Goal: Transaction & Acquisition: Purchase product/service

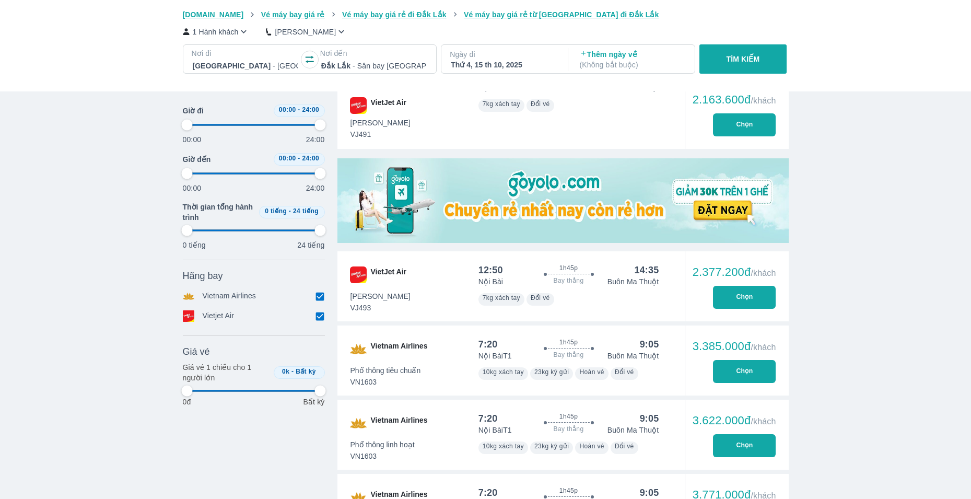
scroll to position [104, 0]
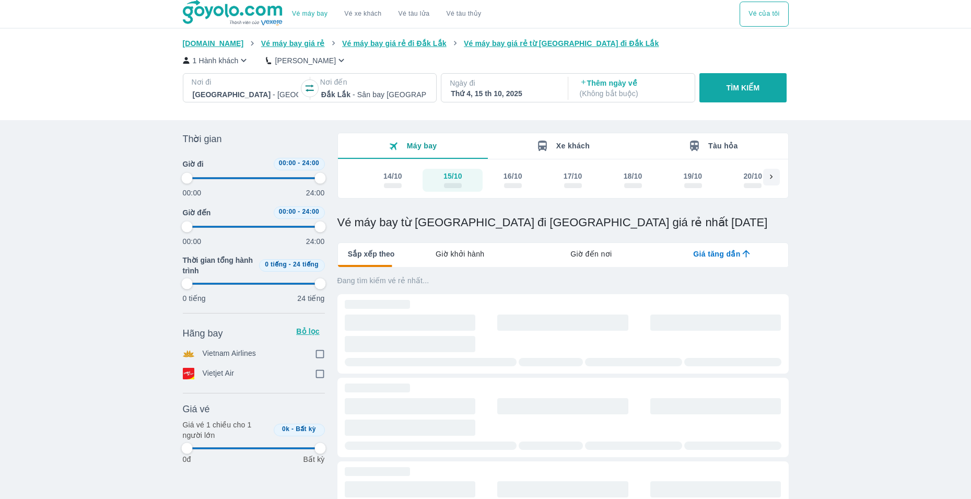
scroll to position [104, 0]
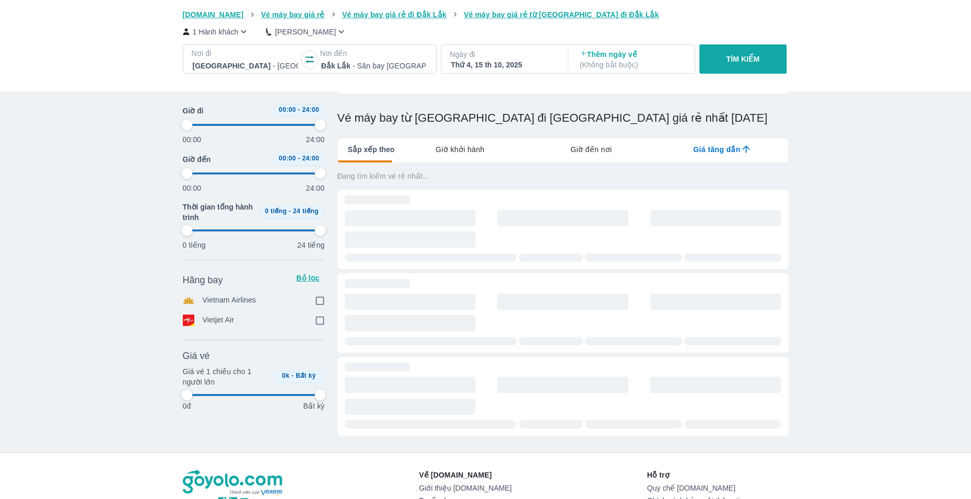
type input "97.9166666666667"
checkbox input "true"
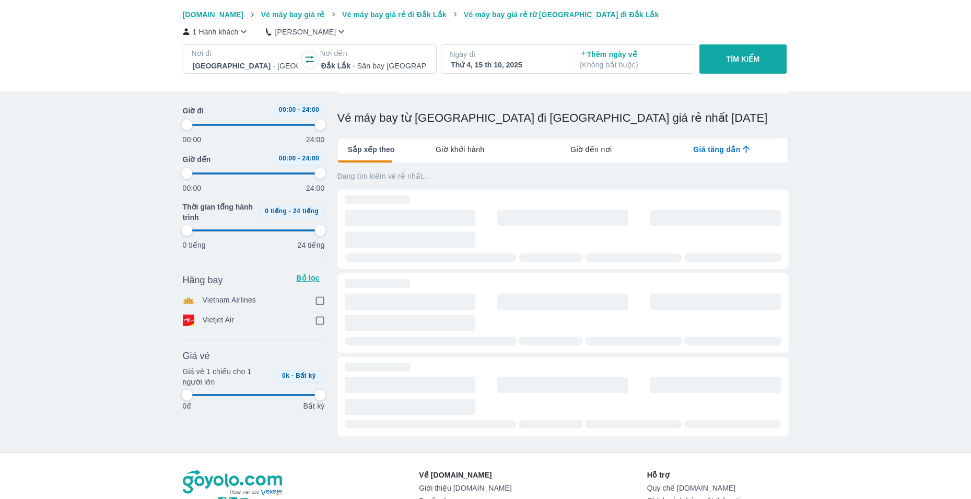
type input "97.9166666666667"
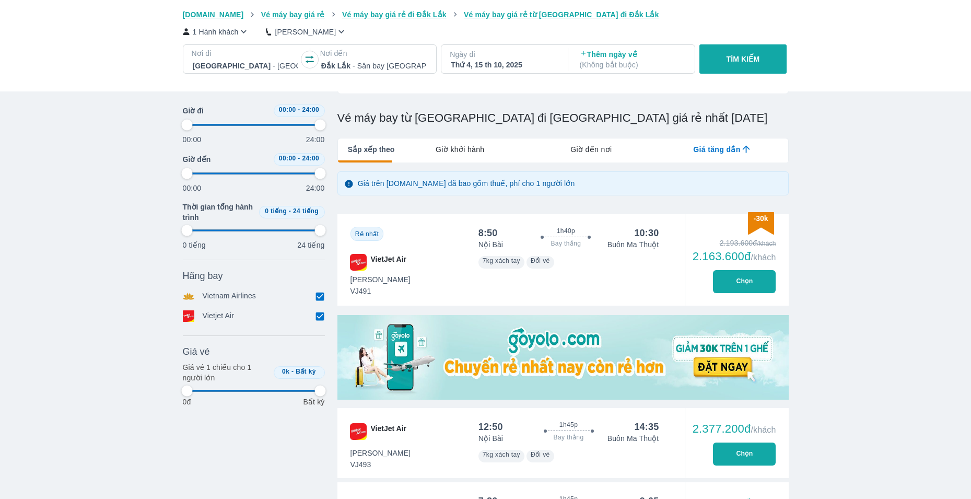
type input "97.9166666666667"
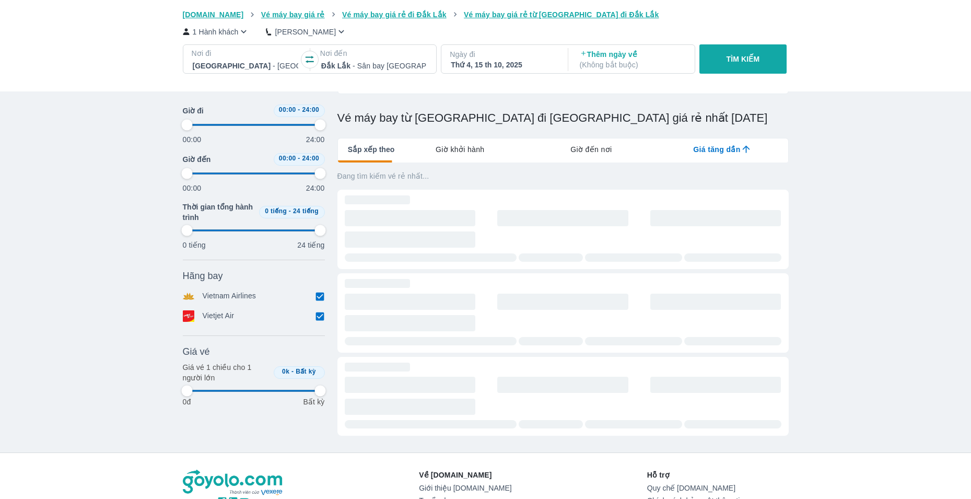
type input "97.9166666666667"
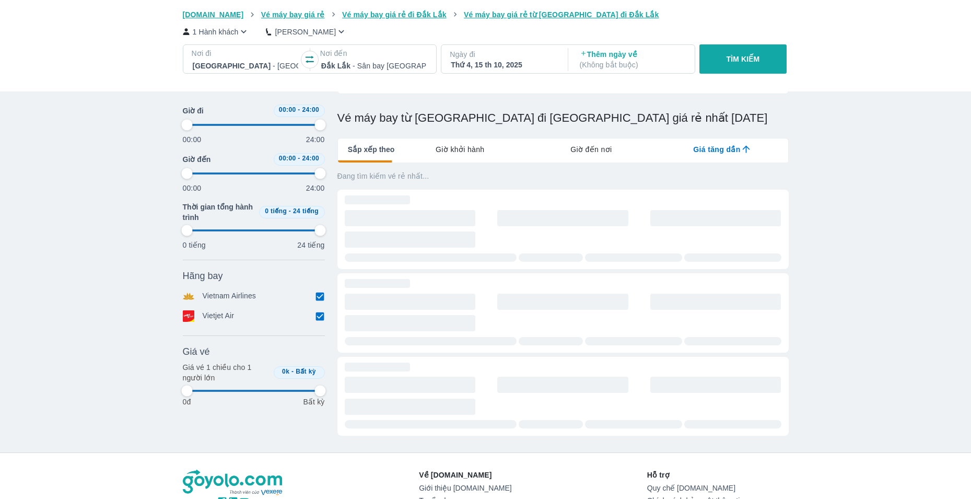
type input "97.9166666666667"
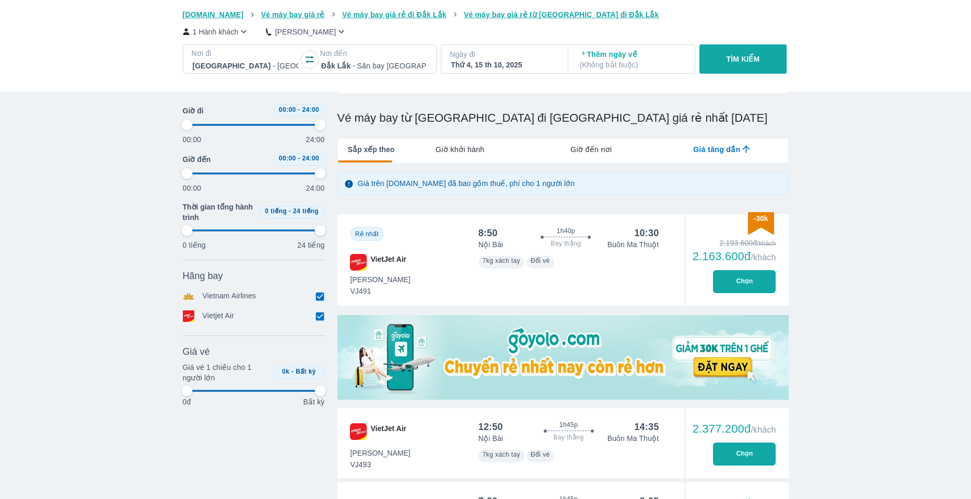
type input "97.9166666666667"
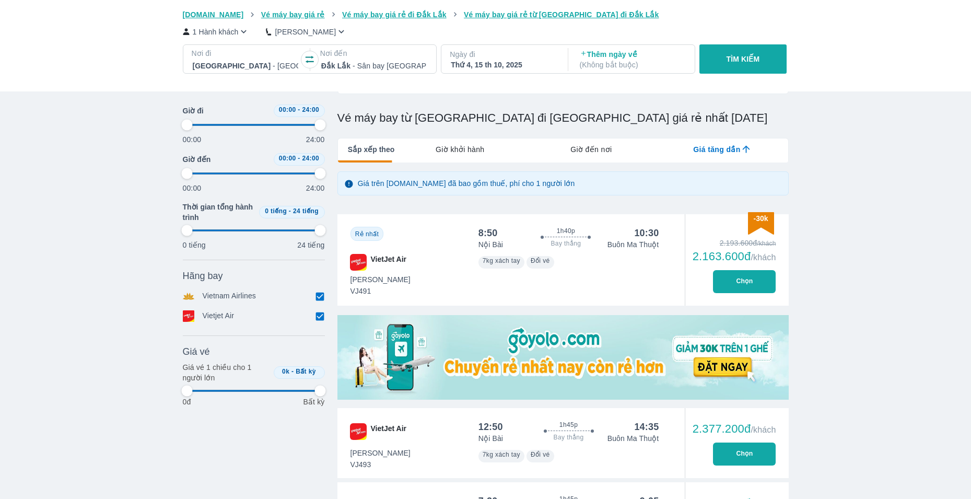
type input "97.9166666666667"
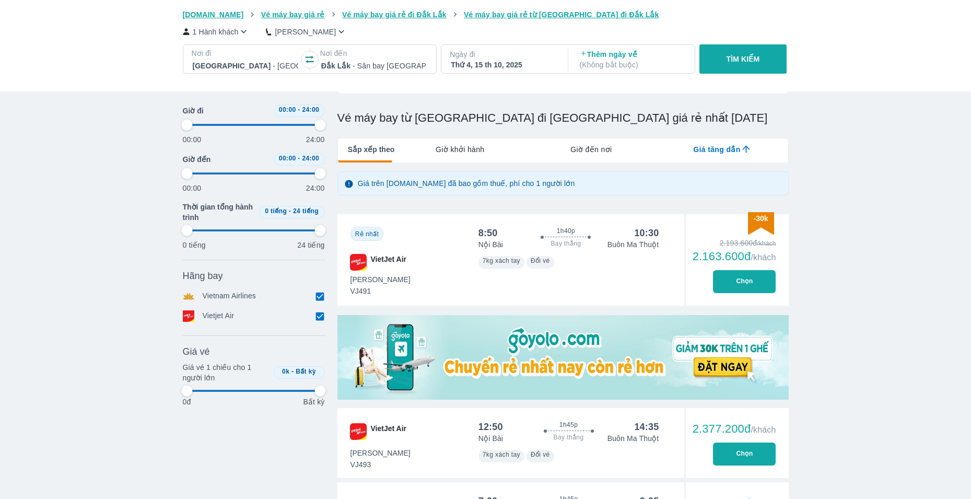
type input "97.9166666666667"
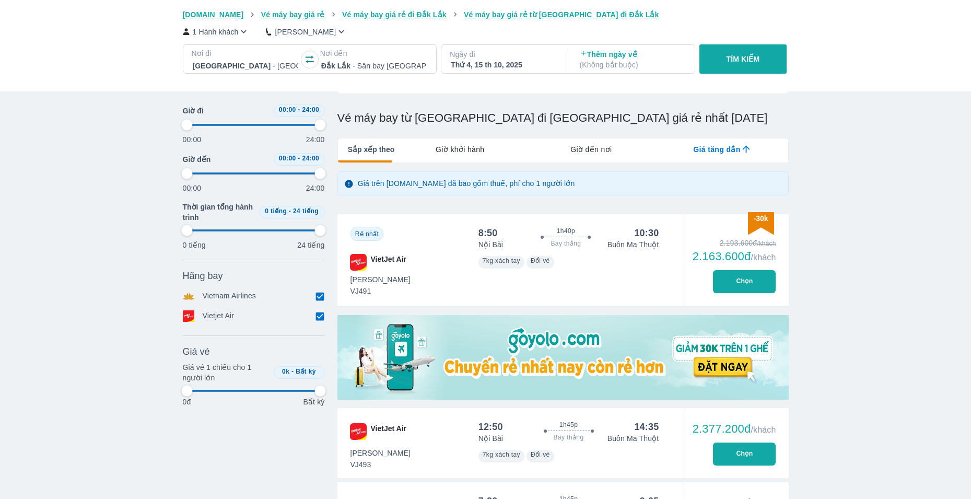
type input "97.9166666666667"
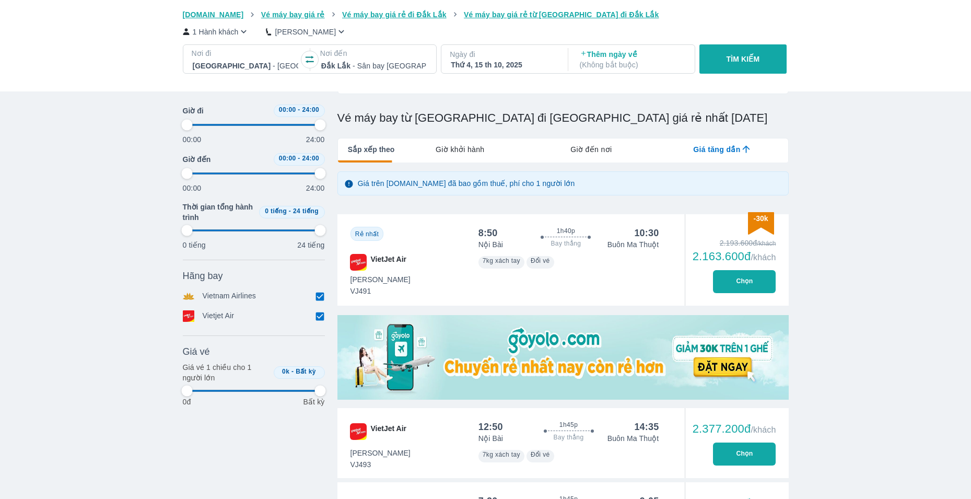
type input "97.9166666666667"
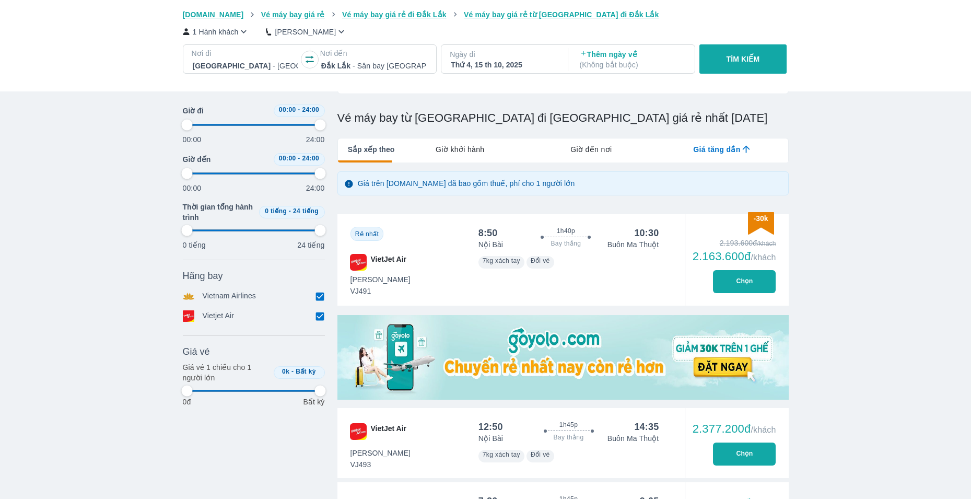
type input "97.9166666666667"
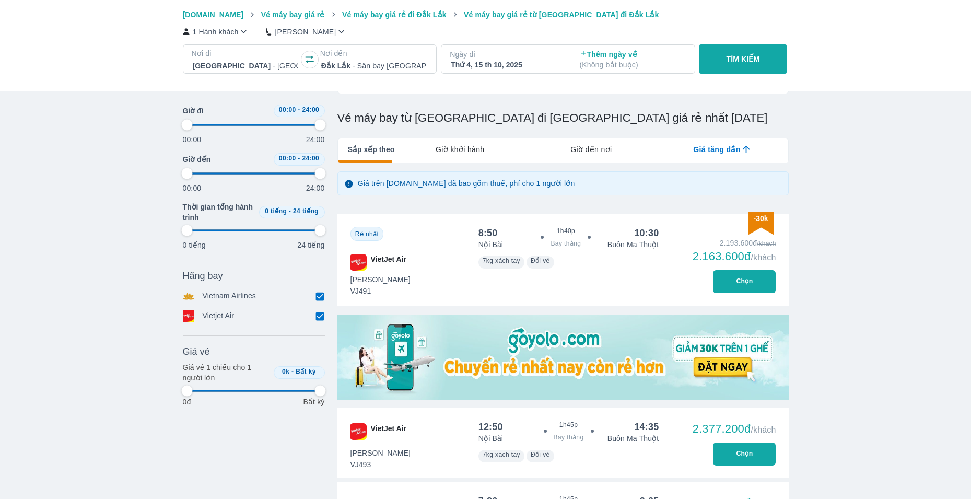
type input "97.9166666666667"
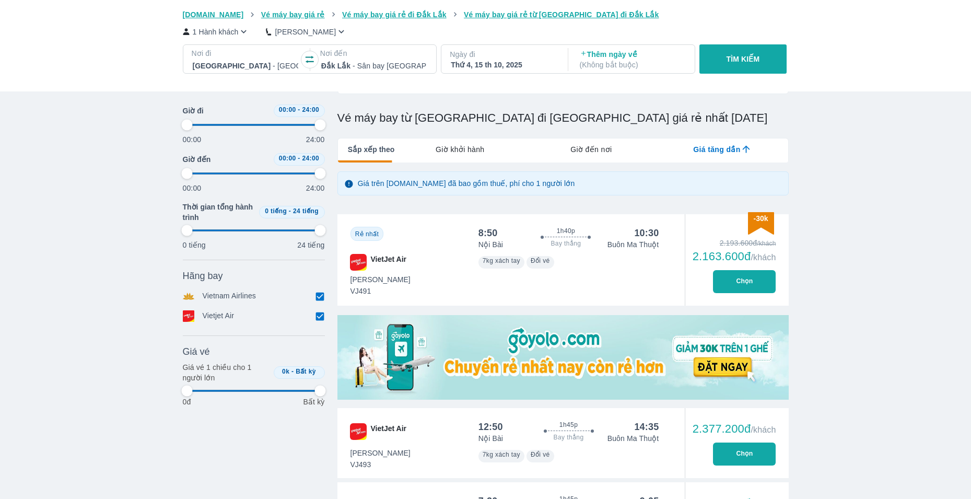
type input "97.9166666666667"
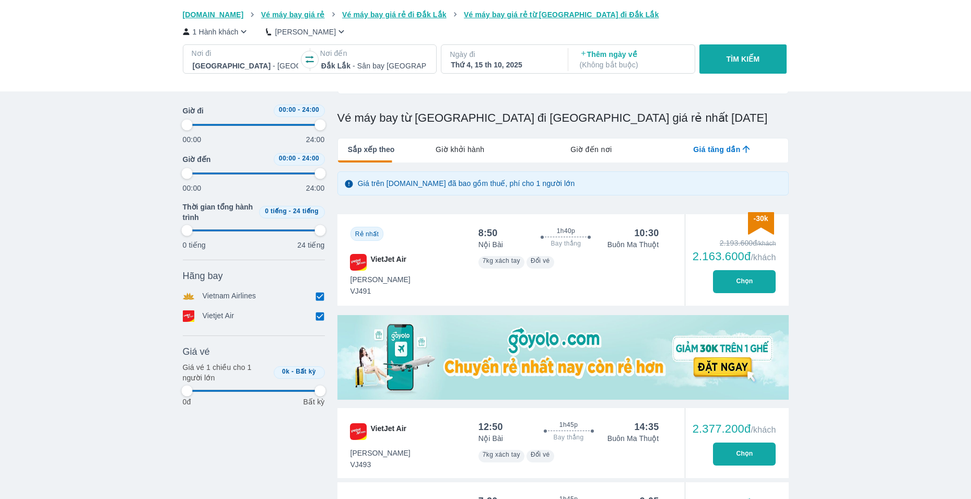
type input "97.9166666666667"
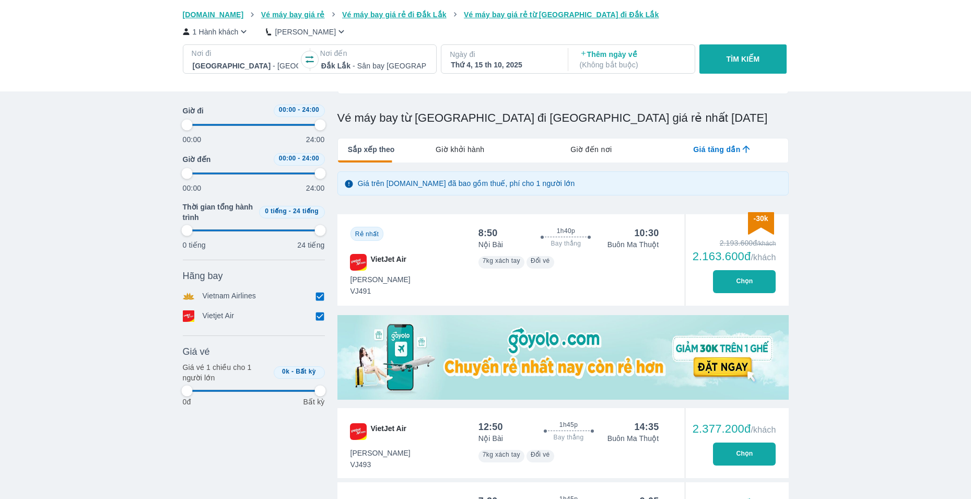
type input "97.9166666666667"
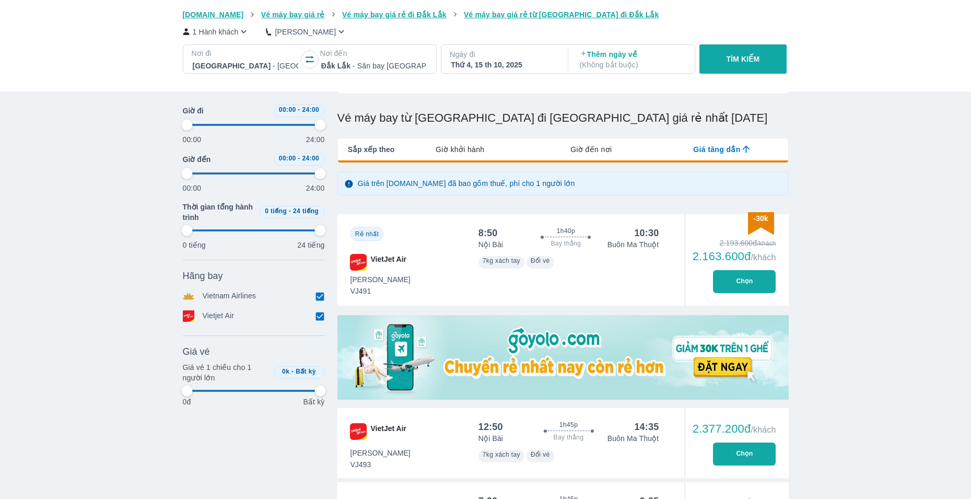
type input "97.9166666666667"
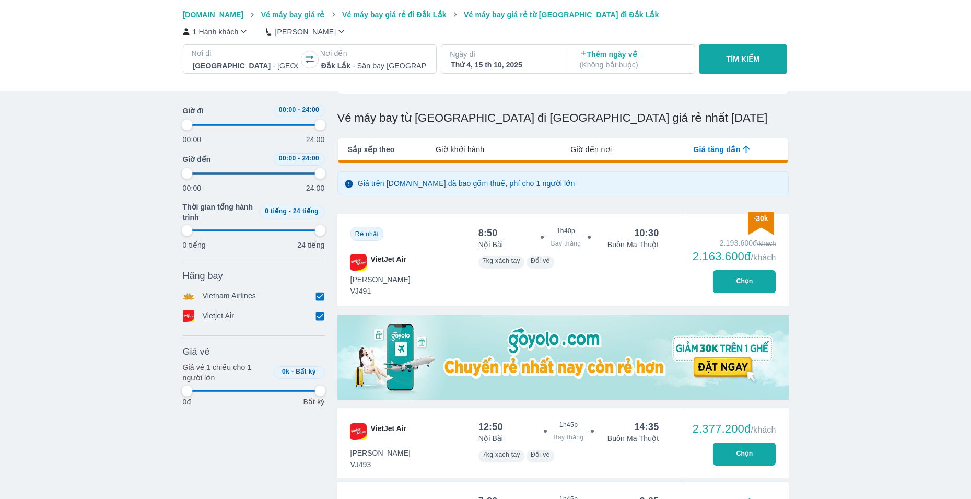
type input "97.9166666666667"
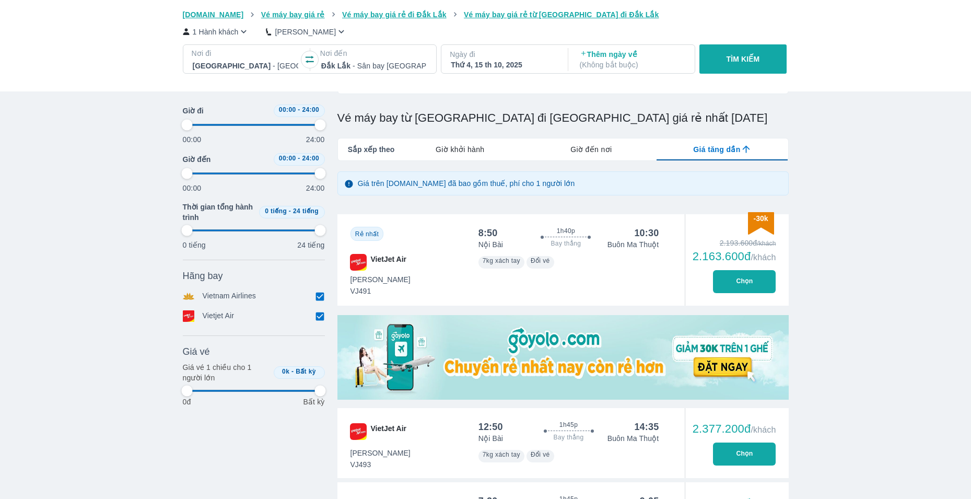
type input "97.9166666666667"
click at [732, 289] on button "Chọn" at bounding box center [744, 281] width 63 height 23
type input "97.9166666666667"
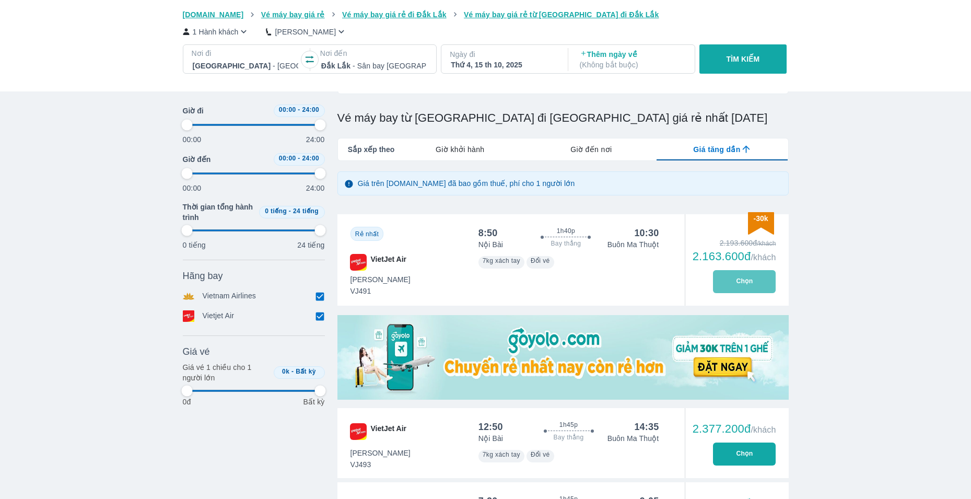
type input "97.9166666666667"
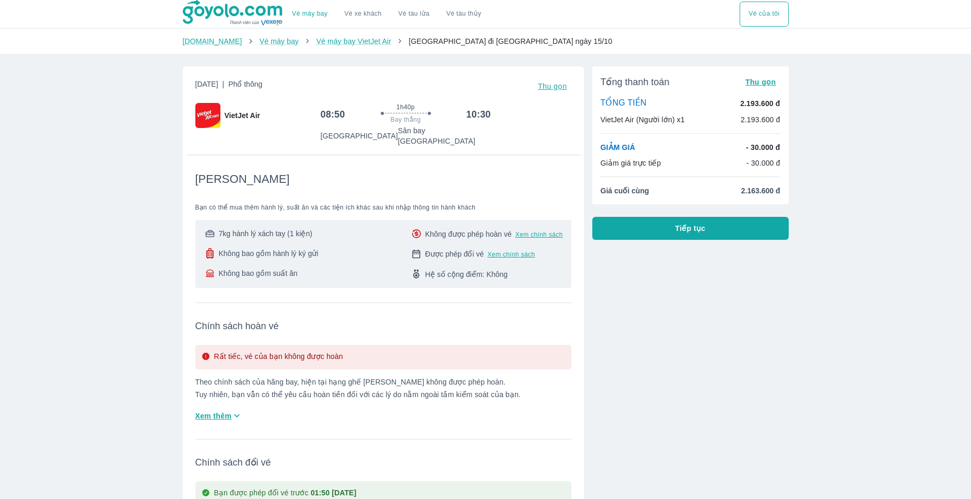
click at [637, 225] on button "Tiếp tục" at bounding box center [690, 228] width 196 height 23
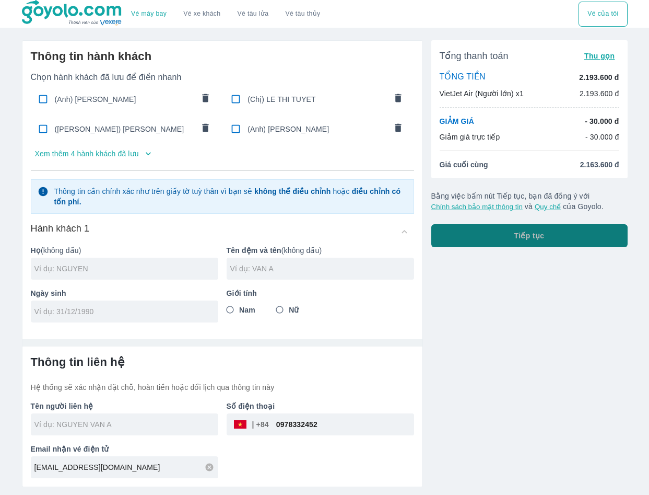
click at [461, 231] on button "Tiếp tục" at bounding box center [529, 235] width 196 height 23
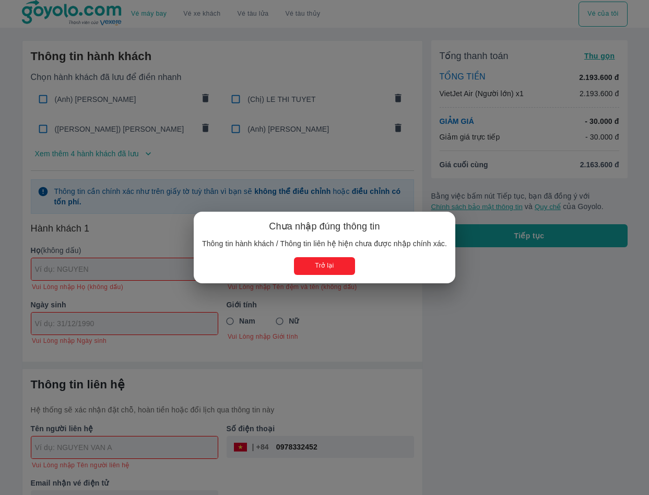
click at [343, 263] on button "Trở lại" at bounding box center [324, 265] width 61 height 17
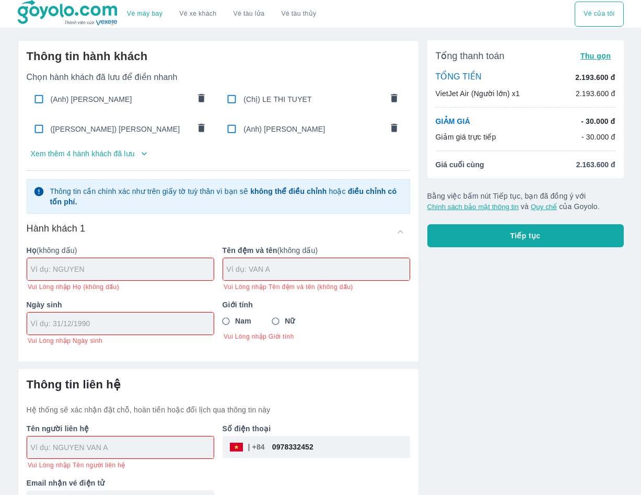
click at [145, 13] on link "Vé máy bay" at bounding box center [145, 14] width 36 height 8
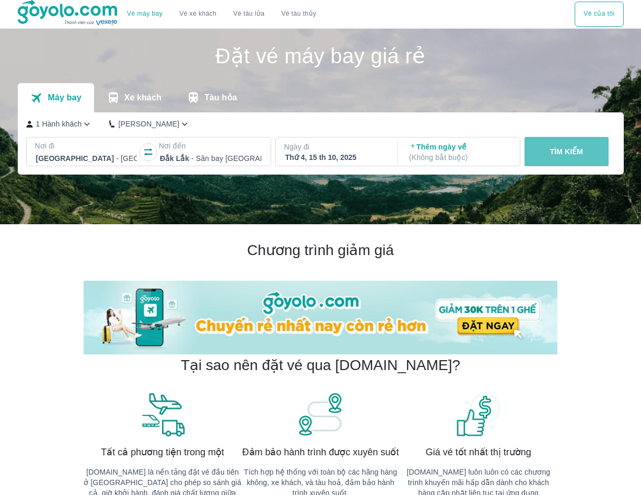
click at [591, 154] on button "TÌM KIẾM" at bounding box center [566, 151] width 84 height 29
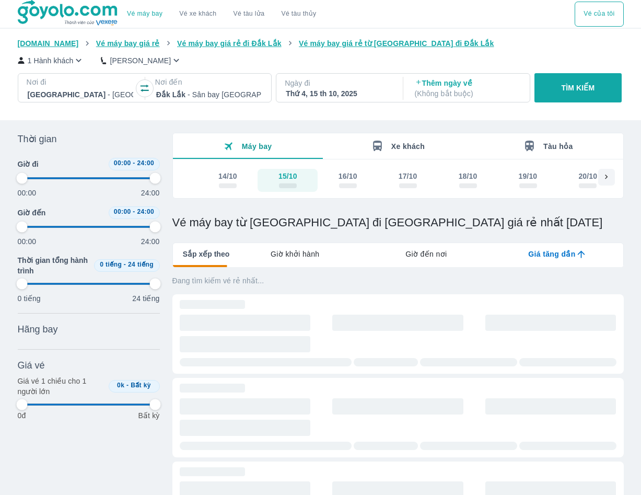
type input "97.9166666666667"
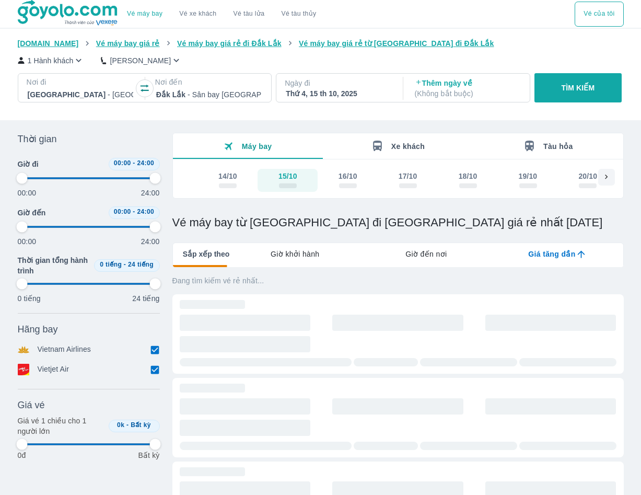
type input "97.9166666666667"
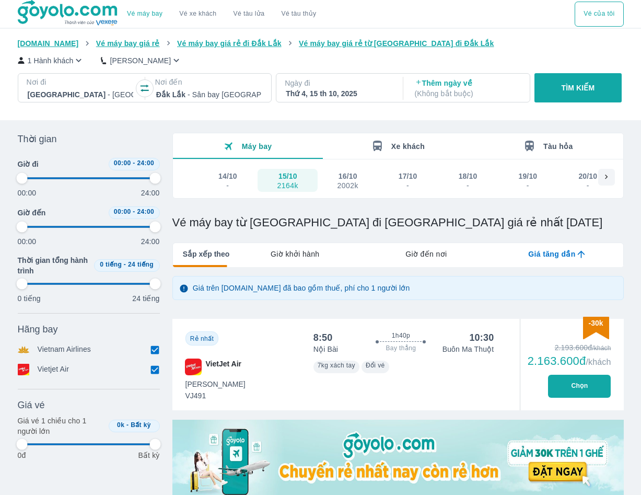
type input "97.9166666666667"
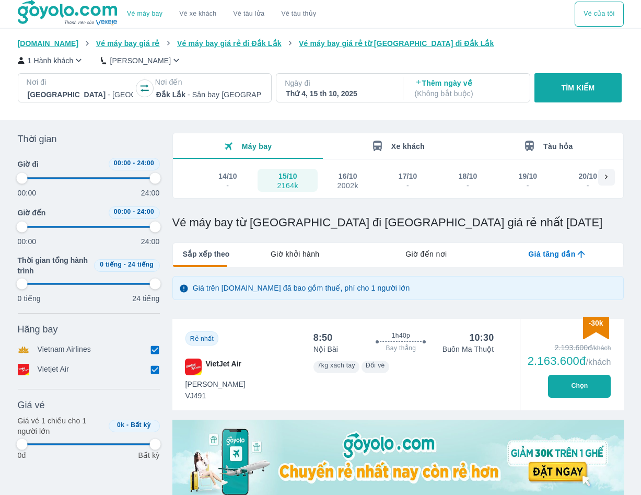
type input "97.9166666666667"
click at [569, 384] on button "Chọn" at bounding box center [579, 386] width 63 height 23
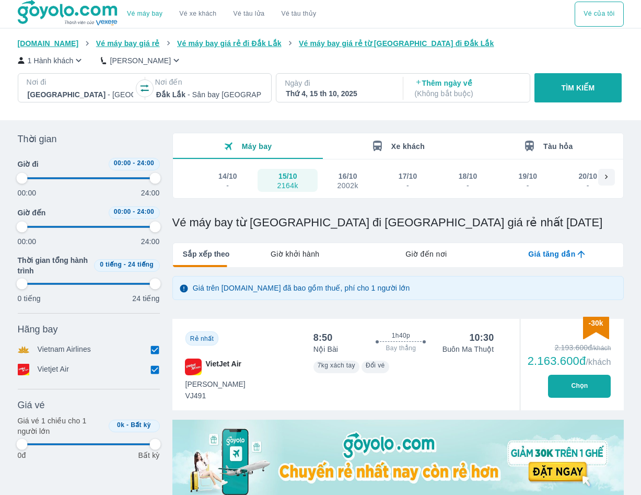
type input "97.9166666666667"
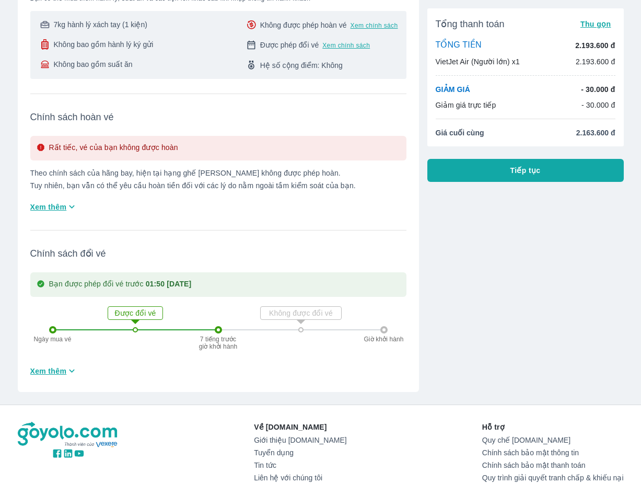
scroll to position [304, 0]
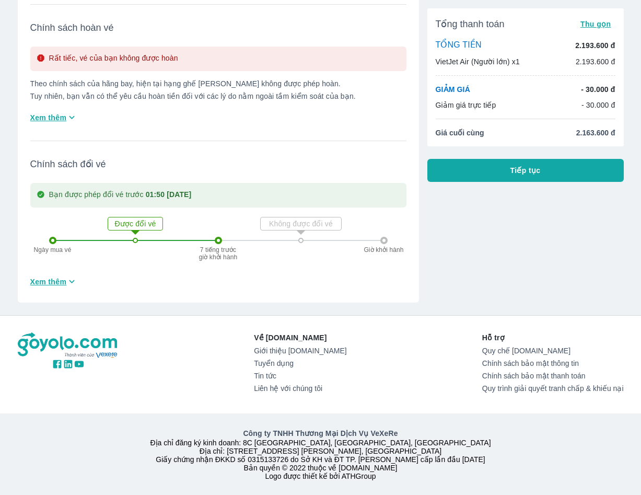
click at [501, 171] on button "Tiếp tục" at bounding box center [525, 170] width 196 height 23
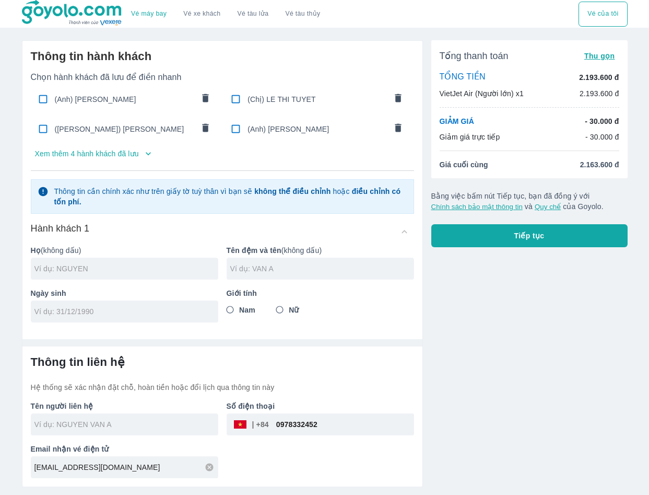
paste input "TIEN MANH"
type input "TIEN MANH"
click at [240, 310] on span "Nam" at bounding box center [247, 310] width 16 height 10
click at [240, 310] on input "Nam" at bounding box center [230, 309] width 19 height 19
radio input "true"
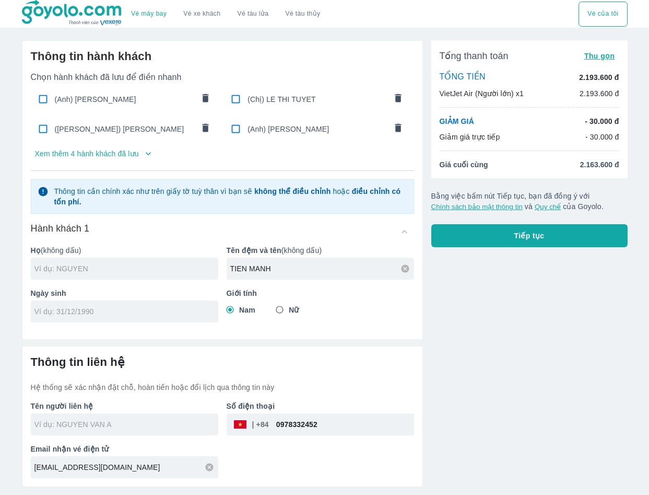
drag, startPoint x: 115, startPoint y: 428, endPoint x: 71, endPoint y: 420, distance: 45.2
paste input "NGUYEN TIEN MANH"
type input "NGUYEN TIEN MANH"
click at [339, 422] on input "0978332452" at bounding box center [341, 424] width 145 height 25
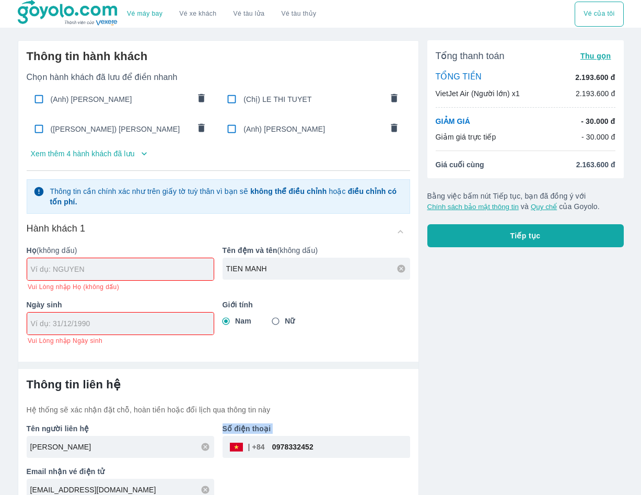
drag, startPoint x: 339, startPoint y: 422, endPoint x: 269, endPoint y: 419, distance: 70.0
click at [269, 419] on div "Số điện thoại ​ 0978332452" at bounding box center [312, 436] width 196 height 43
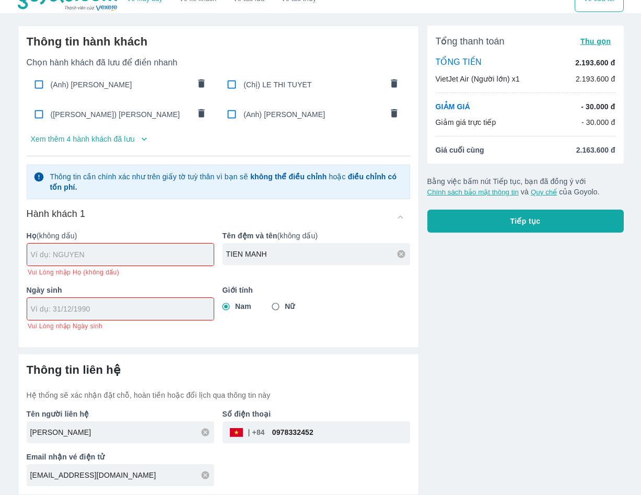
drag, startPoint x: 328, startPoint y: 426, endPoint x: 251, endPoint y: 439, distance: 78.0
click at [251, 439] on div "​ 0978332452" at bounding box center [317, 432] width 188 height 22
drag, startPoint x: 347, startPoint y: 439, endPoint x: 270, endPoint y: 430, distance: 77.8
click at [270, 430] on input "0978332452" at bounding box center [337, 431] width 145 height 25
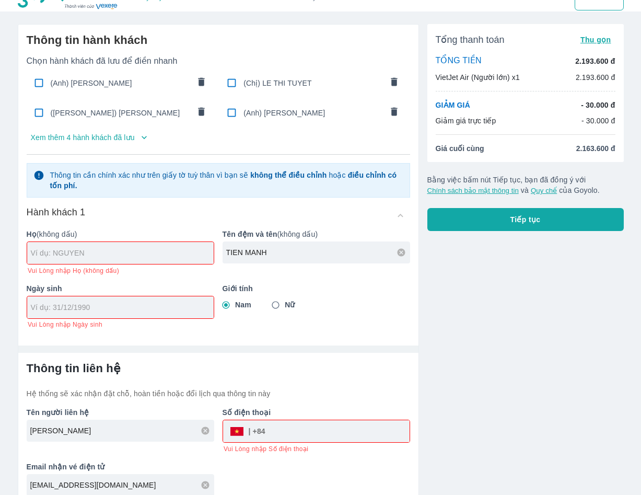
paste input "0396906999"
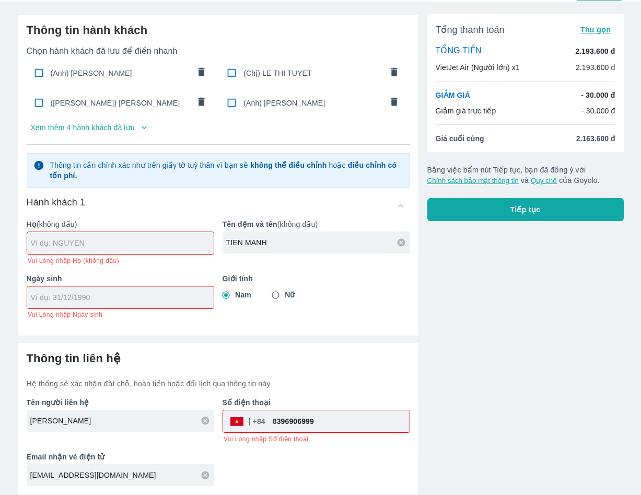
type input "0396906999"
click at [205, 476] on icon at bounding box center [206, 475] width 8 height 8
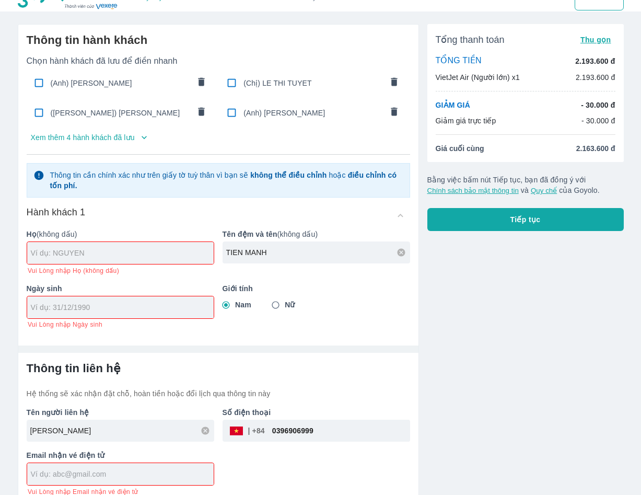
paste input "Nguyenthithuhuong.tn94@gmail.com"
click at [34, 474] on input "Nguyenthithuhuong.tn94@gmail.com" at bounding box center [122, 474] width 183 height 10
type input "Nguyenthithuhuong.tn94@gmail.com"
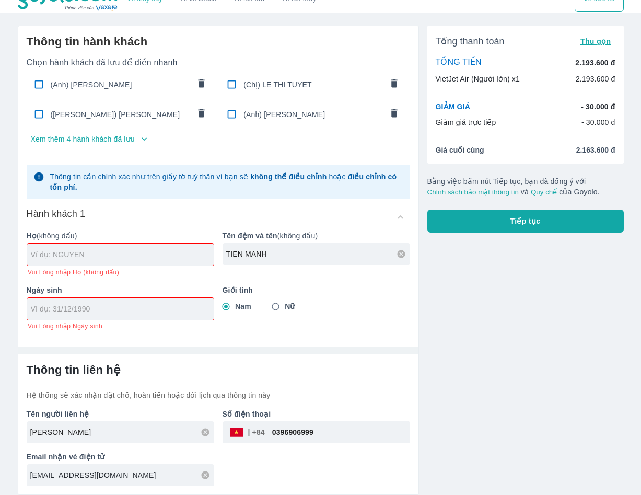
click at [36, 476] on input "Nguyenthithuhuong.tn94@gmail.com" at bounding box center [122, 475] width 184 height 10
click at [34, 475] on input "Nguyenthithuhuong.tn94@gmail.com" at bounding box center [122, 475] width 184 height 10
click at [35, 478] on input "Nguyenthithuhuong.tn94@gmail.com" at bounding box center [122, 475] width 184 height 10
click at [137, 258] on input "text" at bounding box center [122, 254] width 183 height 10
drag, startPoint x: 97, startPoint y: 313, endPoint x: 57, endPoint y: 305, distance: 40.1
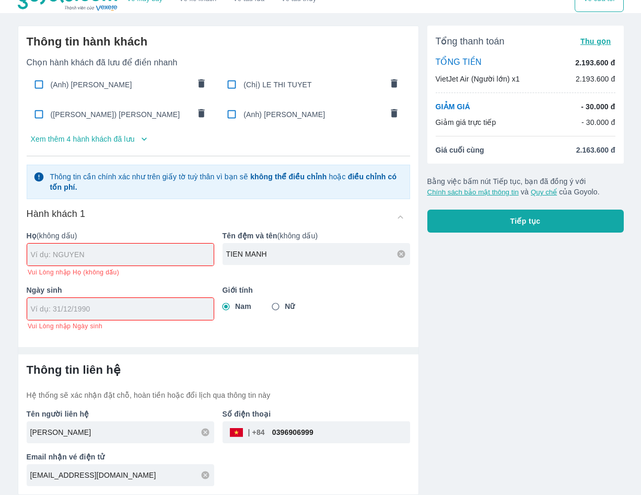
click at [57, 305] on input "tel" at bounding box center [117, 309] width 172 height 10
paste input "09/03/1991"
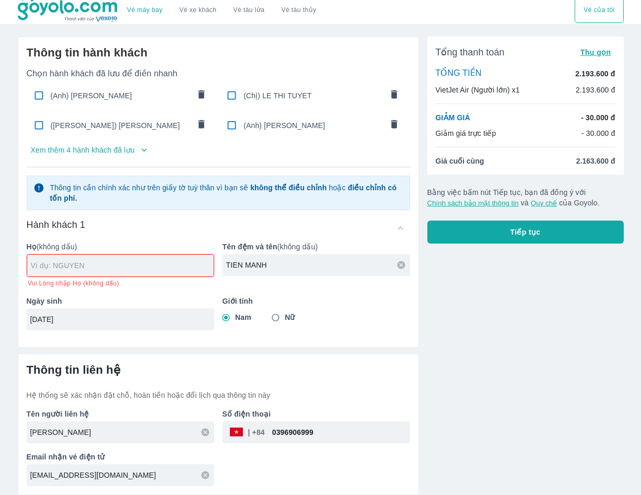
scroll to position [5, 0]
type input "09/03/1991"
paste input "NGUYEN"
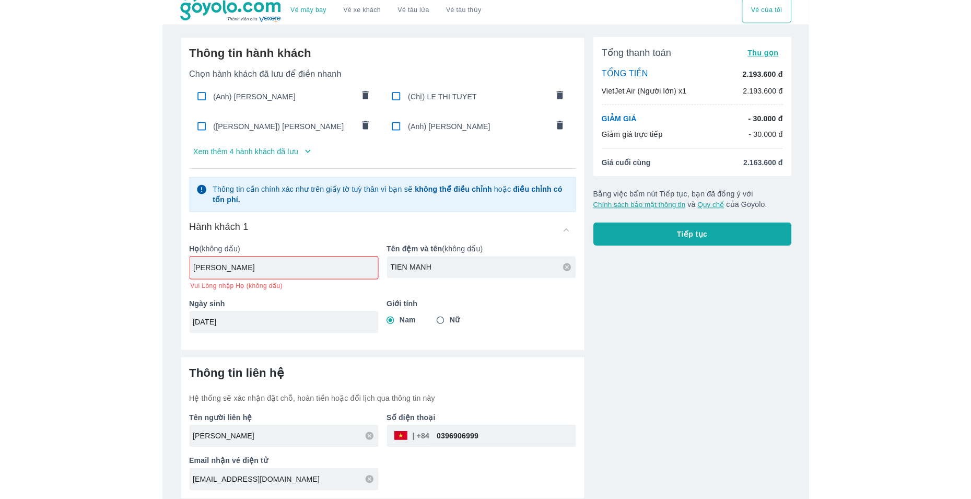
scroll to position [0, 0]
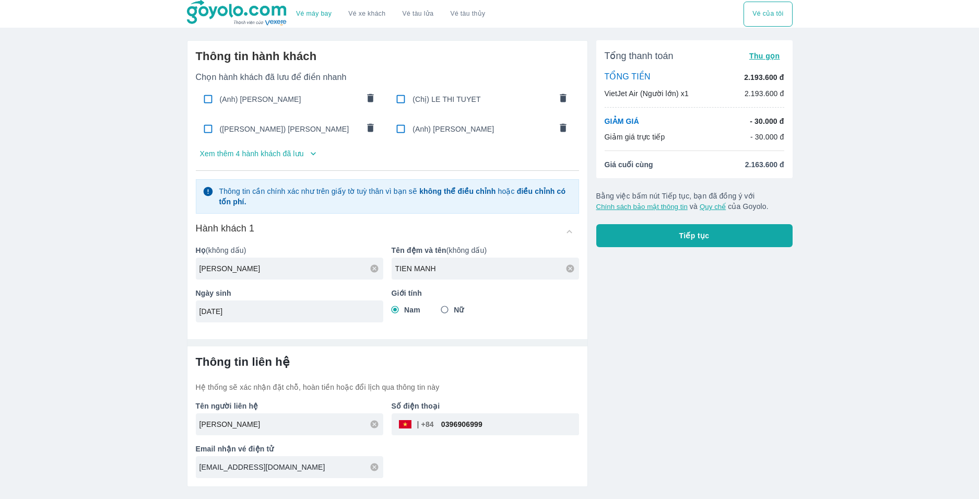
type input "NGUYEN"
click at [331, 470] on input "Nguyenthithuhuong.tn94@gmail.com" at bounding box center [292, 467] width 184 height 10
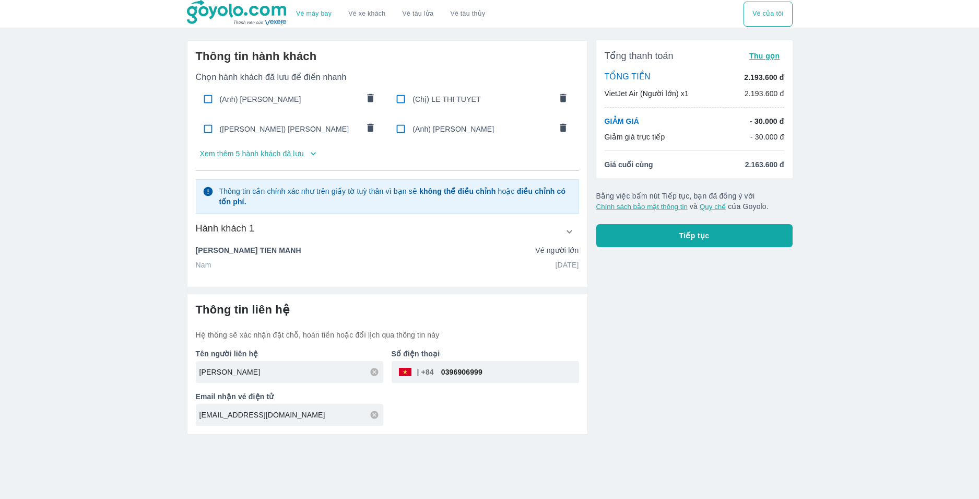
click at [205, 416] on input "Nguyenthithuhuong.tn94@gmail.com" at bounding box center [292, 415] width 184 height 10
type input "guyenthithuhuong.tn94@gmail.com"
click at [640, 228] on button "Tiếp tục" at bounding box center [695, 235] width 196 height 23
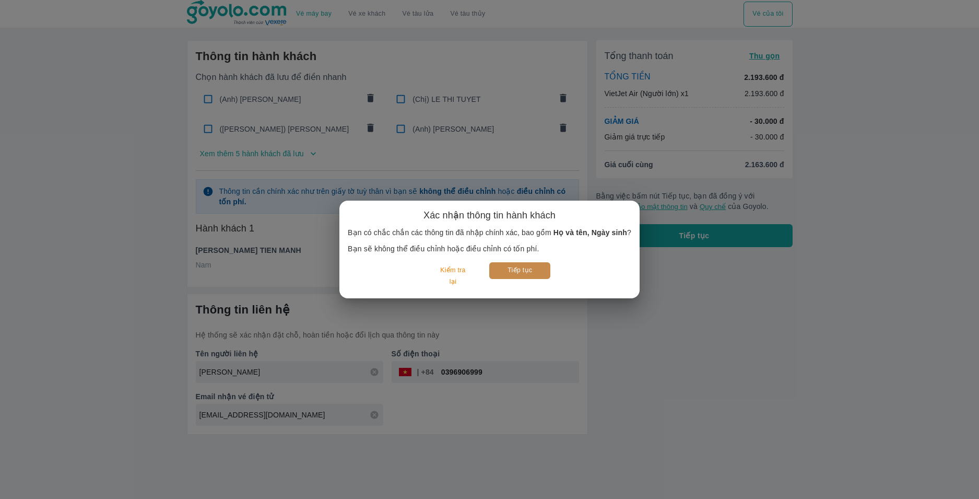
click at [514, 269] on button "Tiếp tục" at bounding box center [519, 270] width 61 height 16
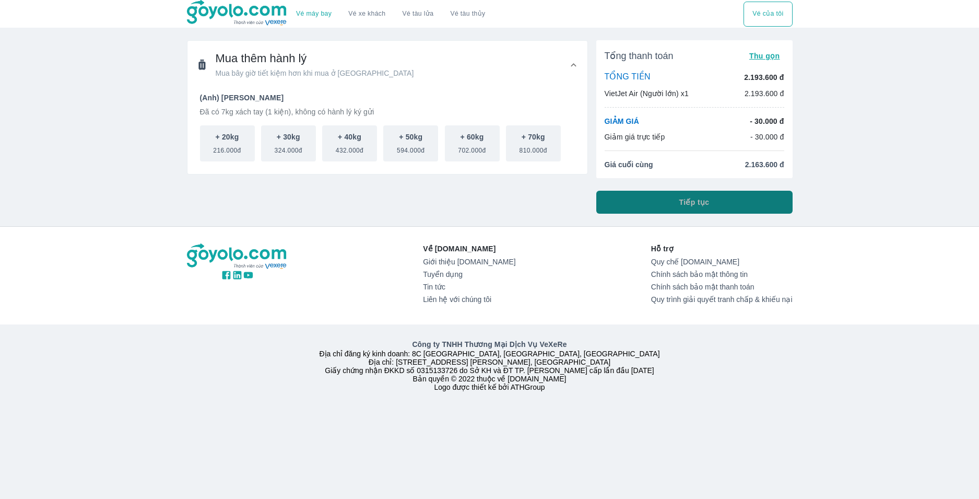
click at [640, 202] on button "Tiếp tục" at bounding box center [695, 202] width 196 height 23
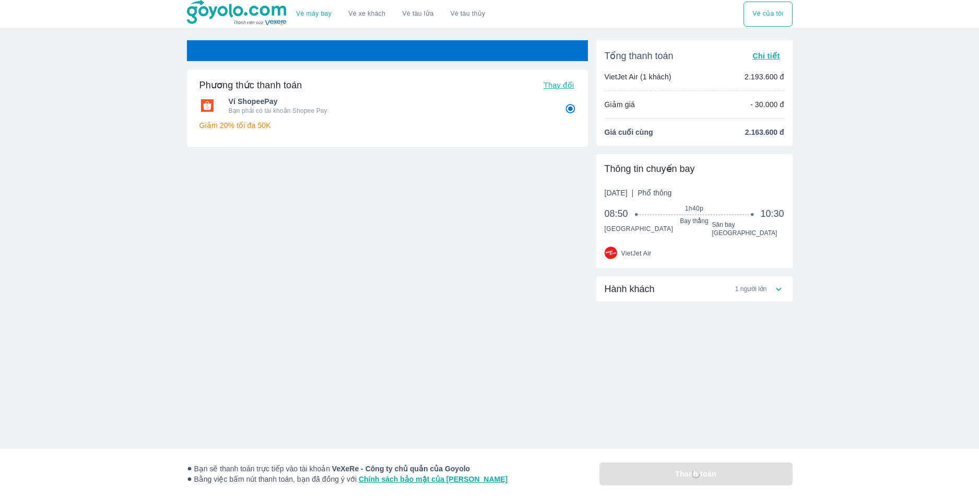
radio input "false"
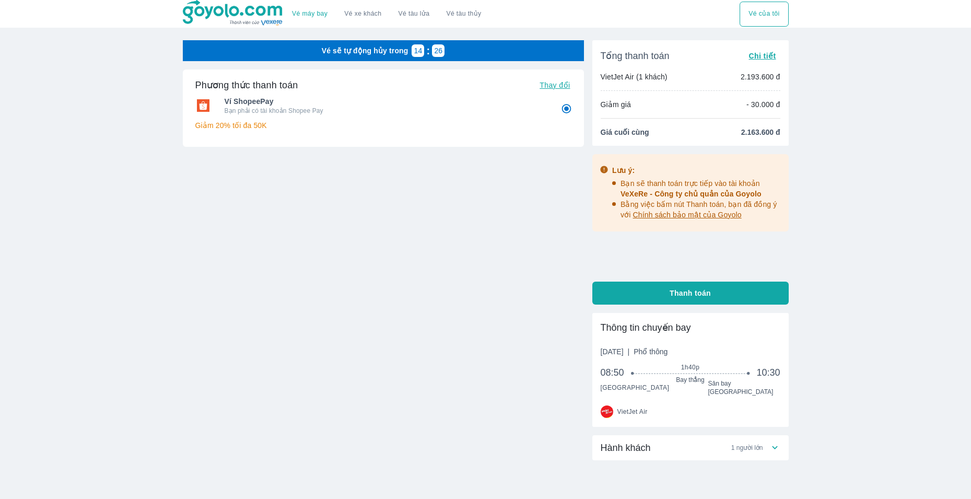
click at [640, 286] on button "Thanh toán" at bounding box center [690, 293] width 196 height 23
radio input "false"
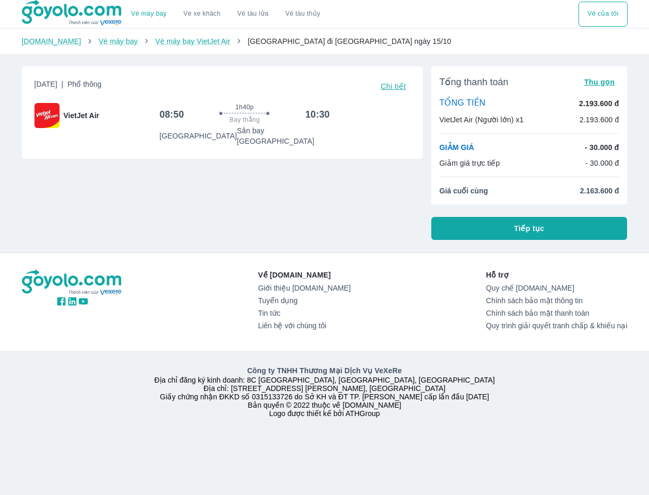
click at [486, 221] on button "Tiếp tục" at bounding box center [529, 228] width 196 height 23
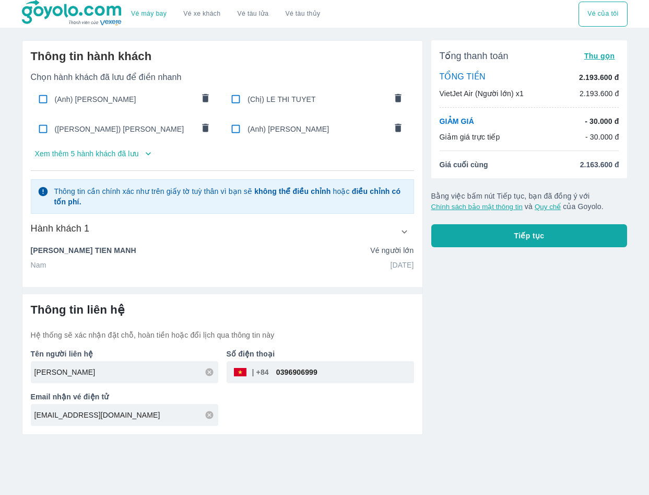
click at [406, 228] on icon "button" at bounding box center [404, 231] width 11 height 11
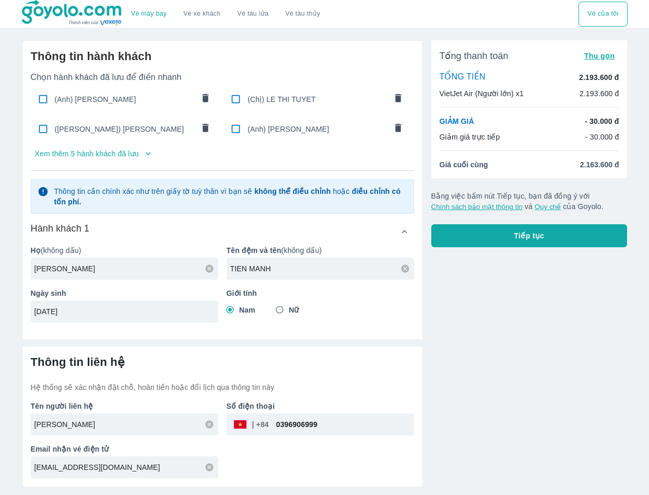
drag, startPoint x: 279, startPoint y: 269, endPoint x: 213, endPoint y: 269, distance: 66.3
click at [213, 269] on div "Họ (không dấu) NGUYEN Tên đệm và tên (không dấu) TIEN MANH Ngày sinh 09/03/1991…" at bounding box center [218, 280] width 392 height 86
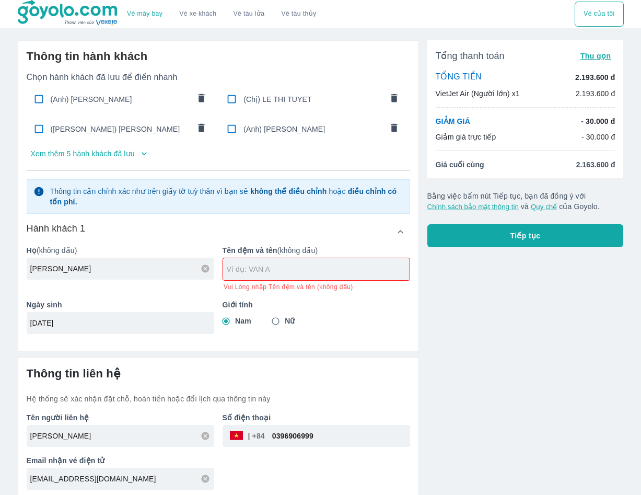
paste input "VAN TAM"
type input "VAN TAM"
click at [154, 319] on div "09/03/1991" at bounding box center [121, 323] width 188 height 22
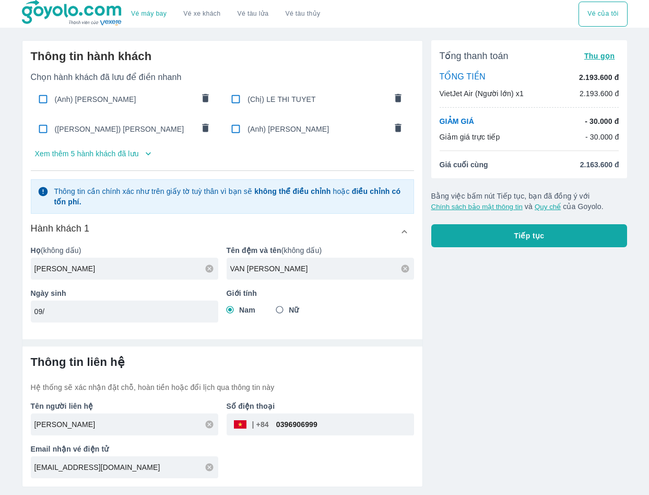
type input "0"
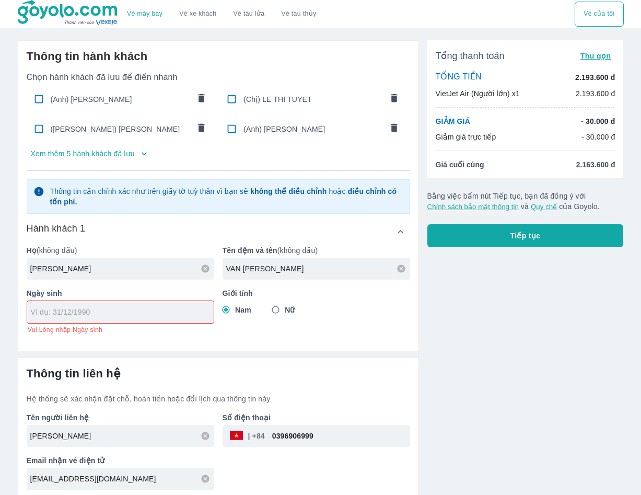
drag, startPoint x: 108, startPoint y: 307, endPoint x: 65, endPoint y: 309, distance: 42.4
click at [65, 309] on div at bounding box center [120, 312] width 186 height 22
paste input "04/02/1988"
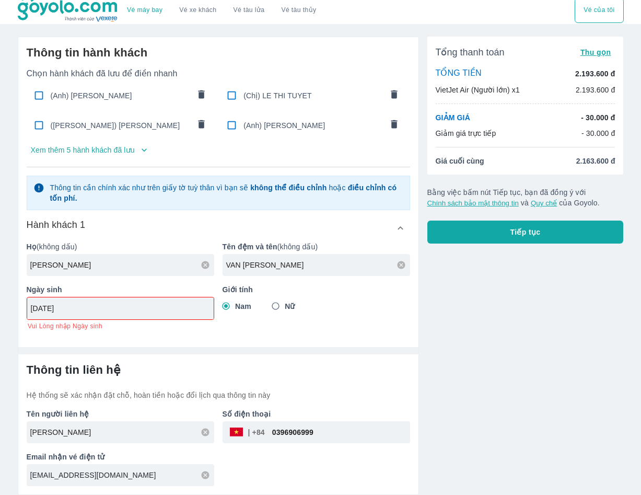
type input "04/02/1988"
click at [85, 476] on div "guyenthithuhuong.tn94@gmail.com" at bounding box center [121, 475] width 188 height 22
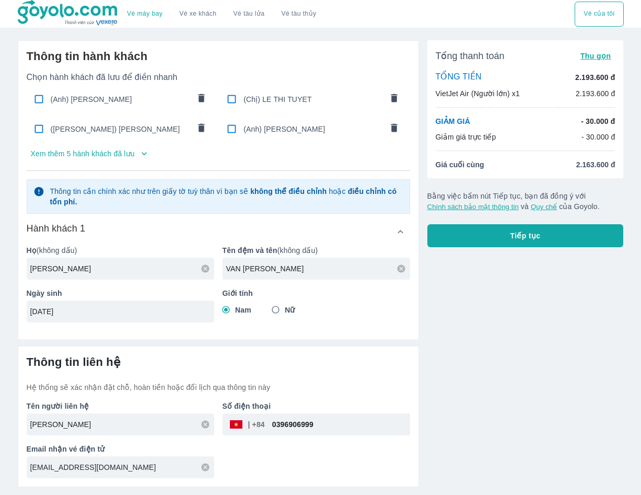
scroll to position [0, 0]
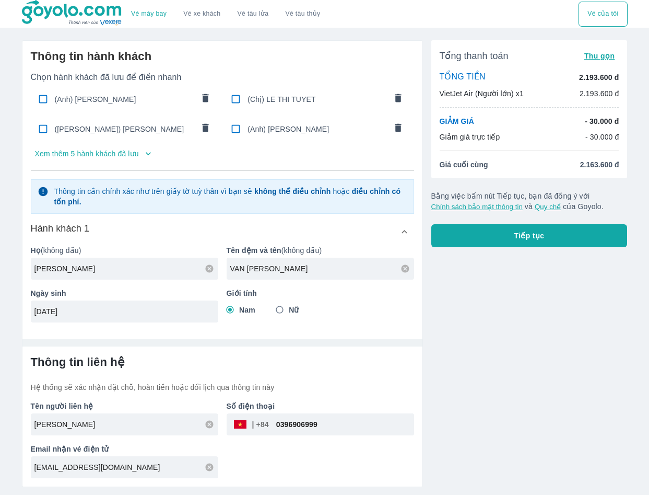
type input "NGUYEN VAN TAM"
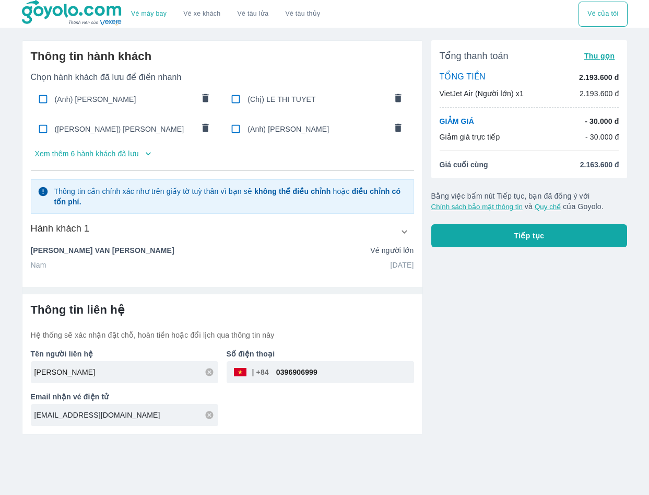
click at [35, 419] on input "guyenthithuhuong.tn94@gmail.com" at bounding box center [126, 415] width 184 height 10
type input "nguyenthithuhuong.tn94@gmail.com"
click at [493, 235] on button "Tiếp tục" at bounding box center [529, 235] width 196 height 23
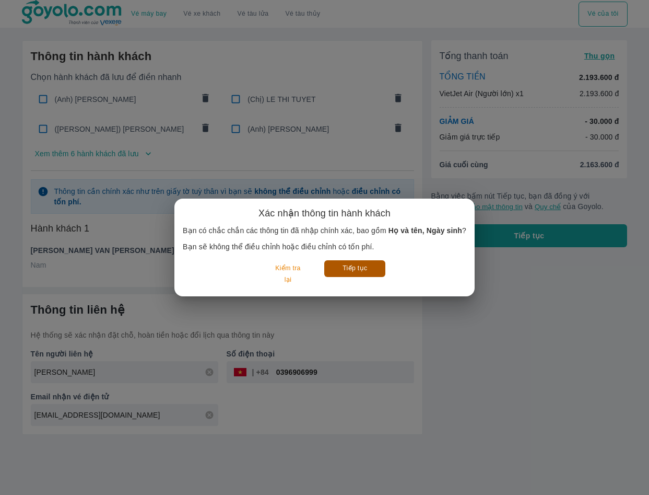
click at [369, 266] on button "Tiếp tục" at bounding box center [354, 268] width 61 height 16
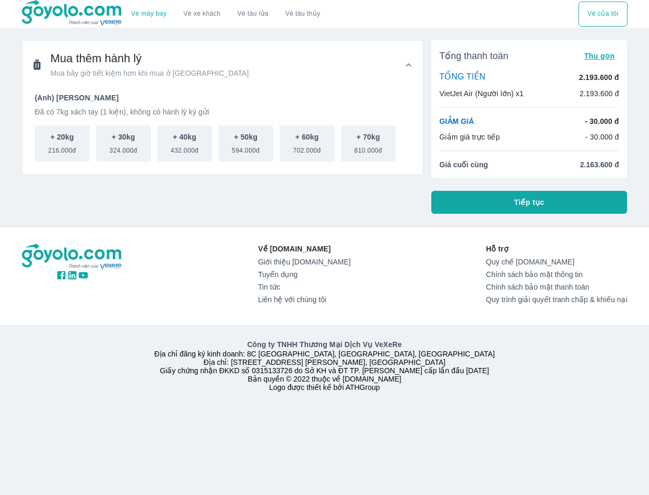
click at [532, 200] on span "Tiếp tục" at bounding box center [530, 202] width 30 height 10
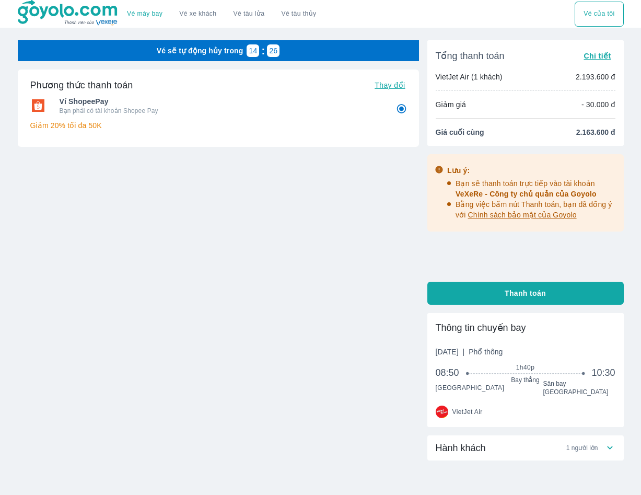
click at [504, 288] on button "Thanh toán" at bounding box center [525, 293] width 196 height 23
radio input "false"
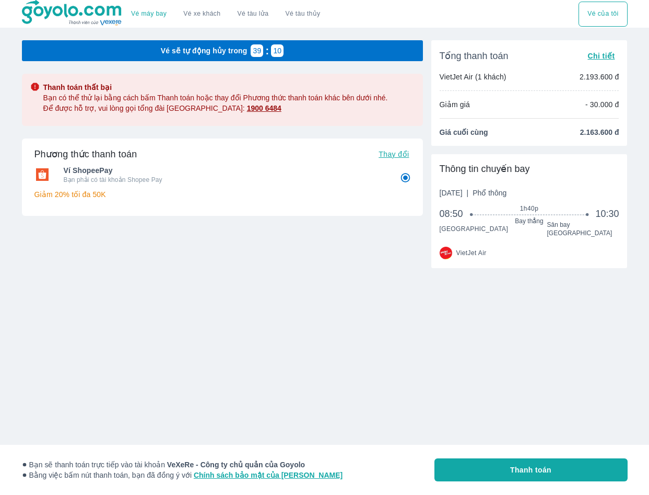
click at [594, 56] on span "Chi tiết" at bounding box center [601, 56] width 27 height 8
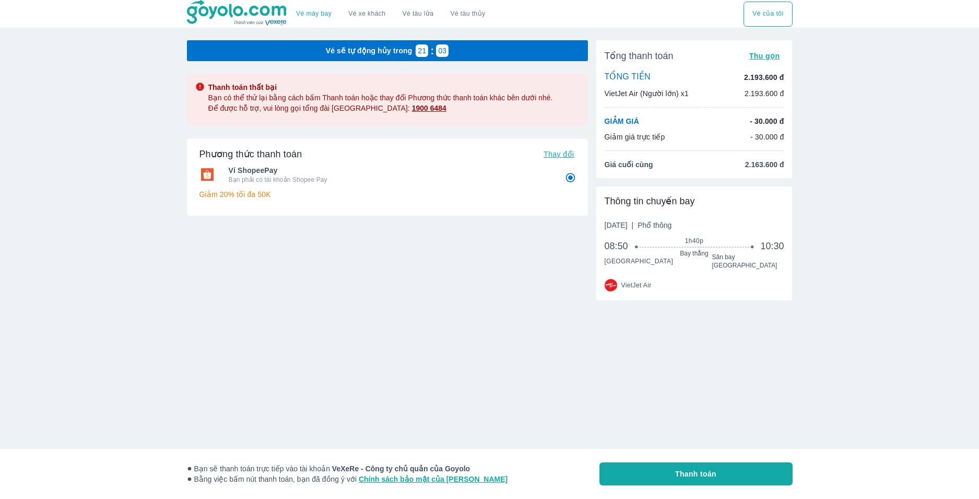
click at [232, 336] on div "Vé sẽ tự động hủy trong 21 : 03 Thanh toán thất bại Bạn có thể thử lại bằng các…" at bounding box center [384, 218] width 410 height 373
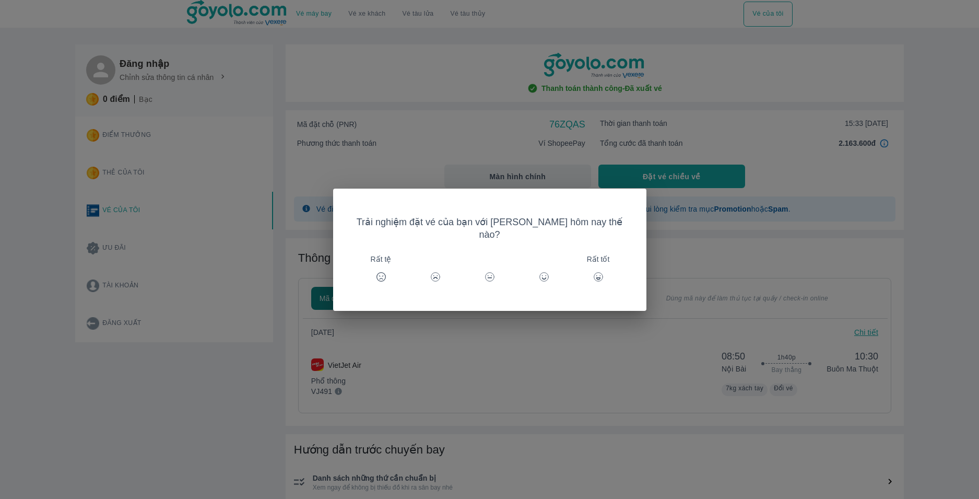
click at [461, 71] on div "Trải nghiệm đặt vé của bạn với [PERSON_NAME] hôm nay thế nào? Rất tệ Rất tốt" at bounding box center [489, 249] width 979 height 499
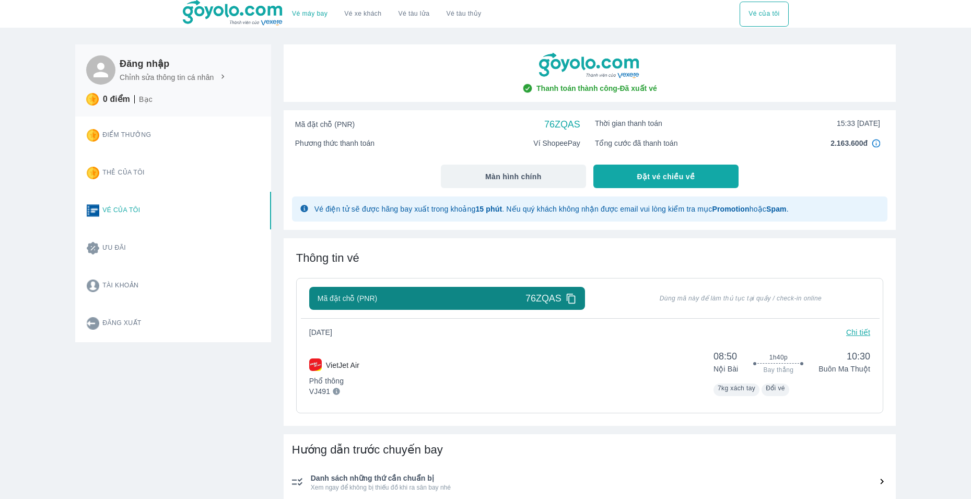
click at [570, 301] on icon at bounding box center [571, 298] width 11 height 11
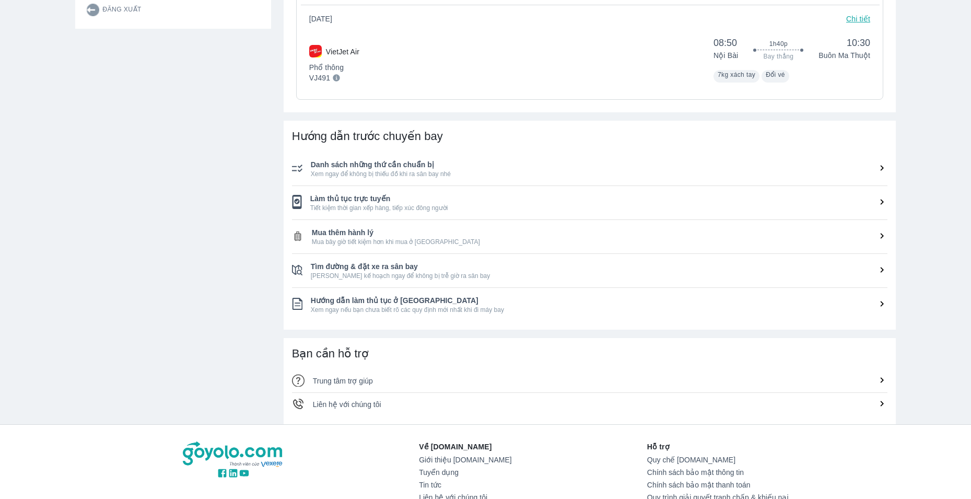
scroll to position [104, 0]
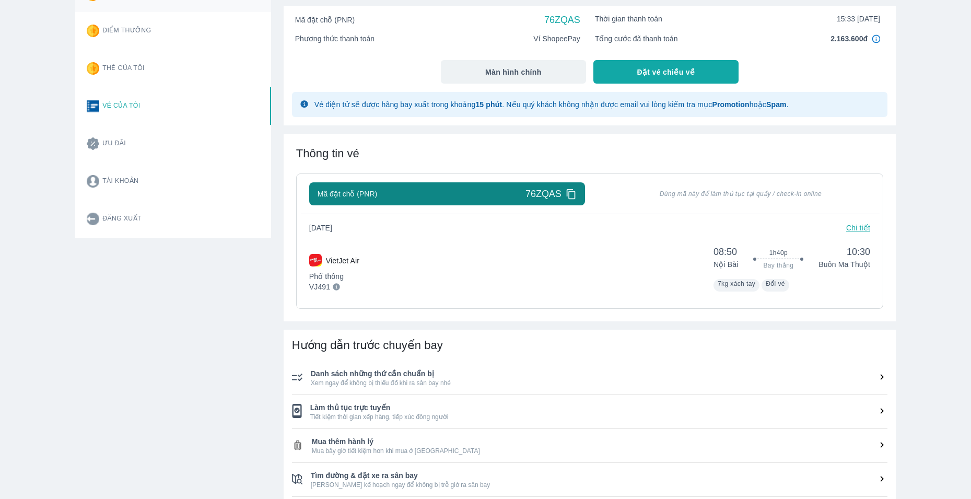
click at [848, 224] on p "Chi tiết" at bounding box center [858, 228] width 24 height 10
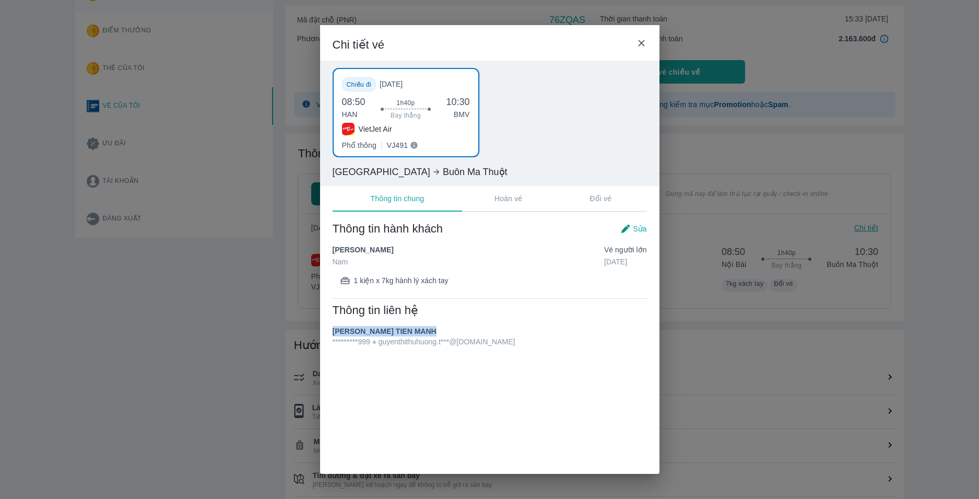
drag, startPoint x: 330, startPoint y: 328, endPoint x: 418, endPoint y: 331, distance: 88.3
click at [418, 331] on div "Thông tin hành khách Sửa NGUYEN TIEN MANH Nam Vé Người lớn [DATE] 1 kiện x 7kg …" at bounding box center [490, 284] width 340 height 151
copy span "[PERSON_NAME]"
click at [640, 40] on icon at bounding box center [641, 43] width 11 height 11
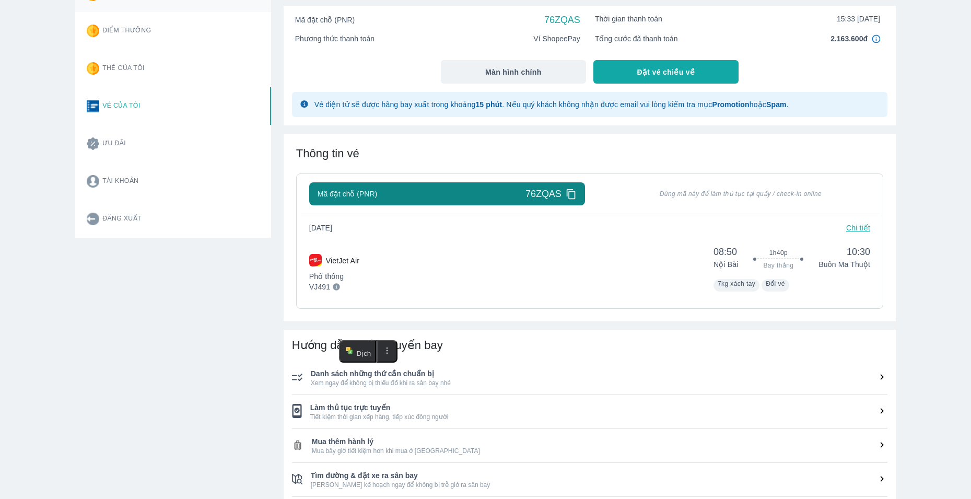
scroll to position [0, 0]
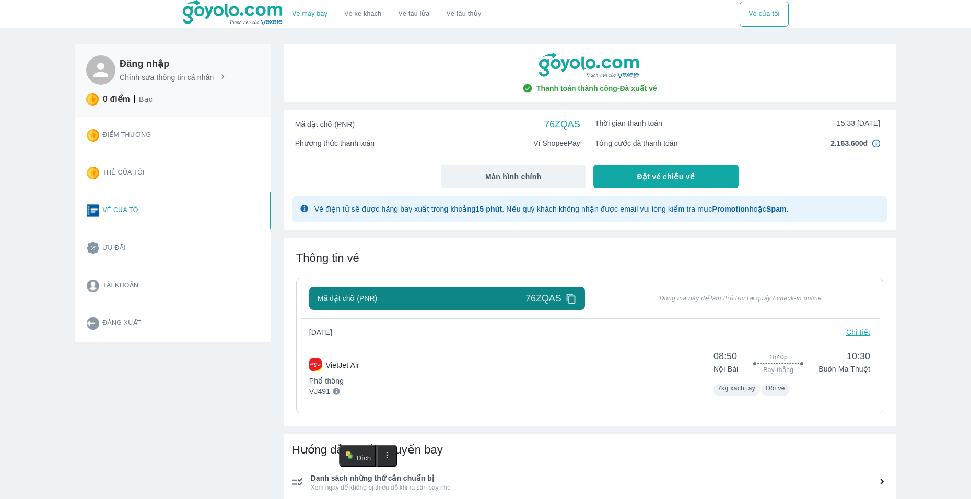
click at [308, 11] on link "Vé máy bay" at bounding box center [310, 14] width 36 height 8
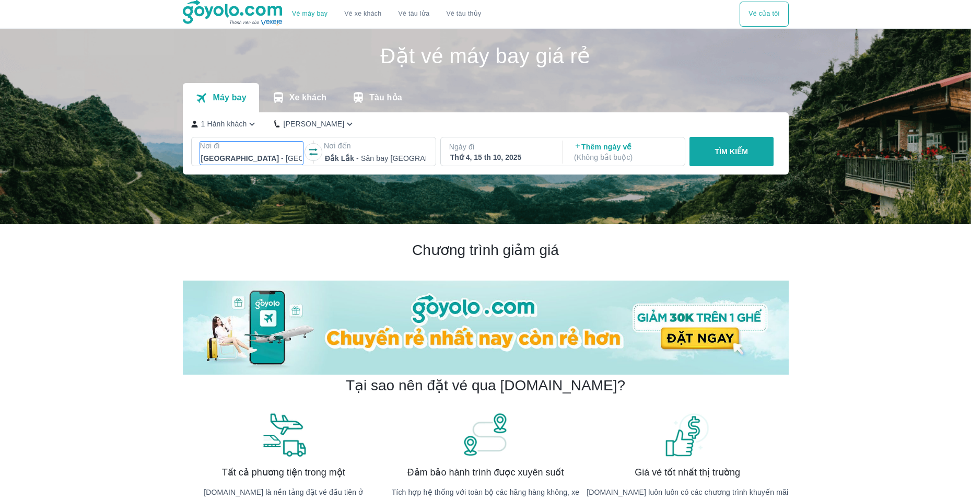
click at [287, 152] on div "[GEOGRAPHIC_DATA] - [GEOGRAPHIC_DATA]" at bounding box center [251, 158] width 103 height 15
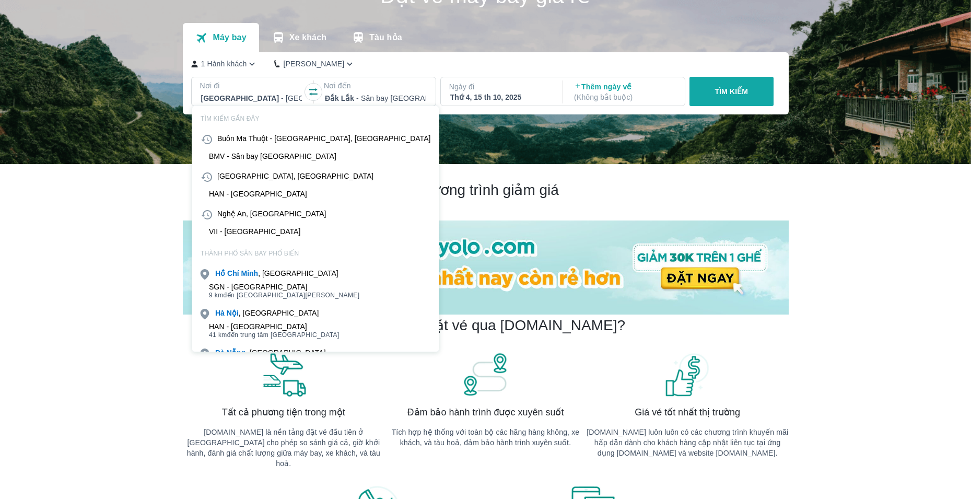
click at [256, 302] on div "THÀNH PHỐ [GEOGRAPHIC_DATA] , [GEOGRAPHIC_DATA] - [GEOGRAPHIC_DATA] 9 km đến [G…" at bounding box center [315, 370] width 247 height 260
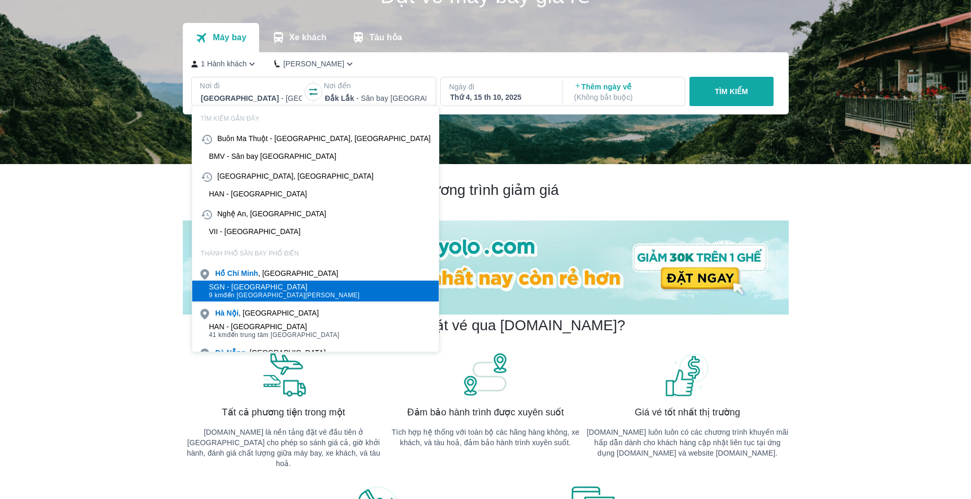
click at [259, 295] on span "9 km đến trung tâm [GEOGRAPHIC_DATA]" at bounding box center [284, 295] width 151 height 8
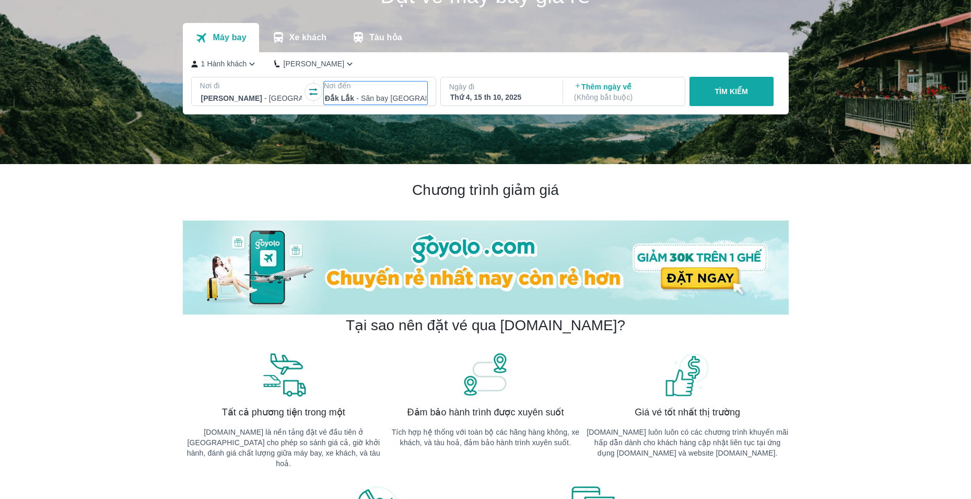
click at [375, 87] on p "Nơi đến" at bounding box center [375, 85] width 103 height 10
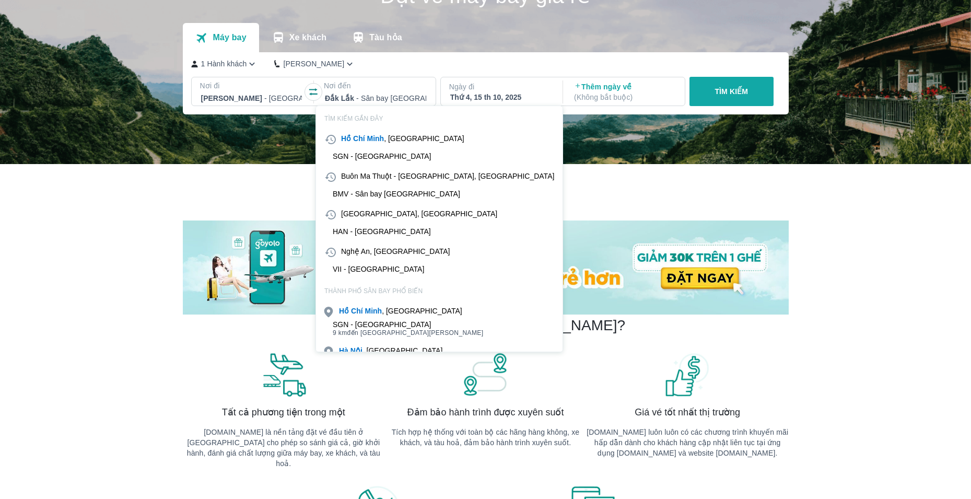
click at [357, 229] on div "HAN - [GEOGRAPHIC_DATA]" at bounding box center [382, 231] width 98 height 8
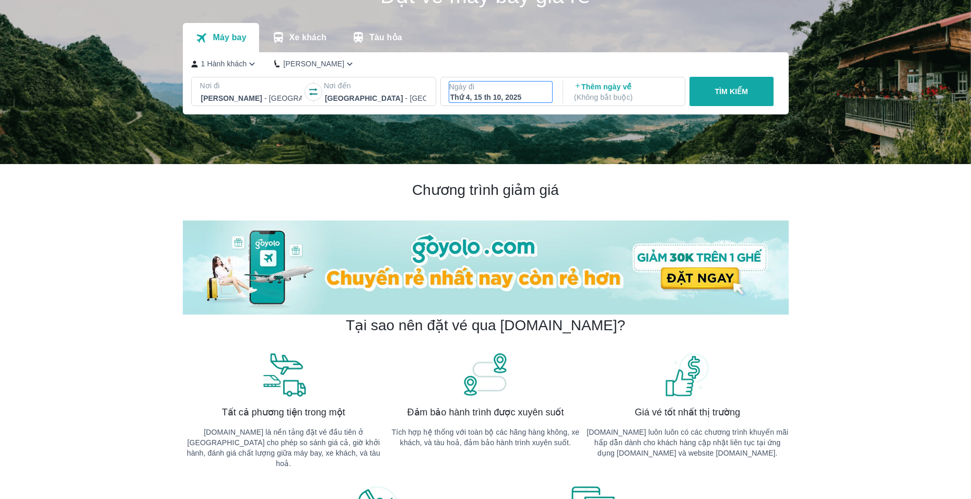
click at [507, 95] on div "Thứ 4, 15 th 10, 2025" at bounding box center [500, 97] width 101 height 10
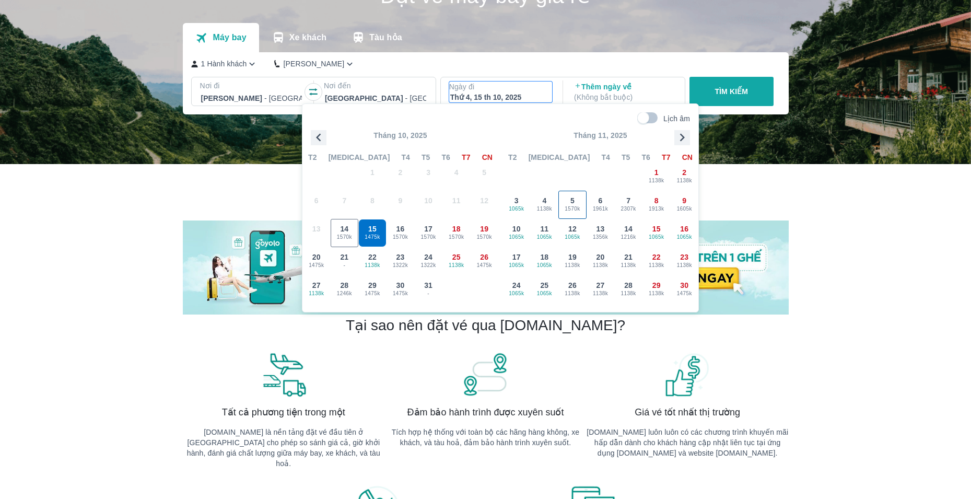
click at [581, 206] on span "1570k" at bounding box center [572, 209] width 27 height 8
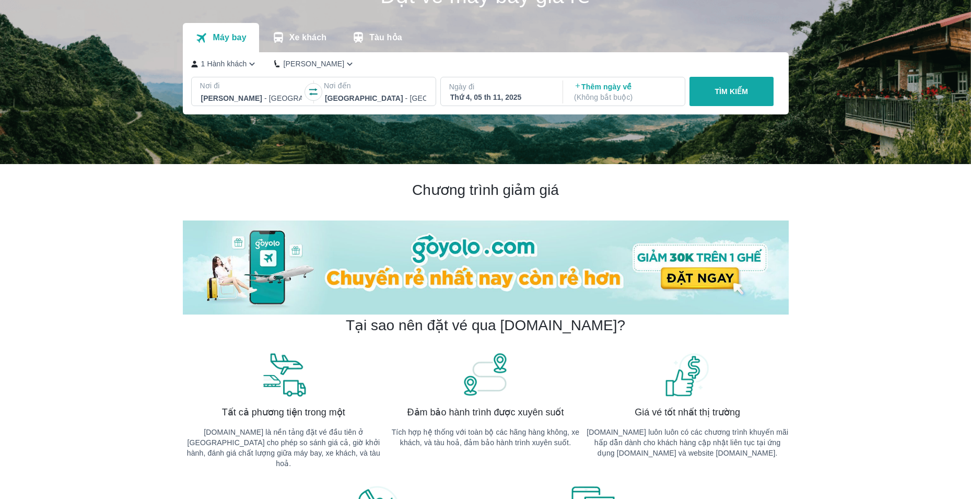
click at [701, 97] on button "TÌM KIẾM" at bounding box center [732, 91] width 84 height 29
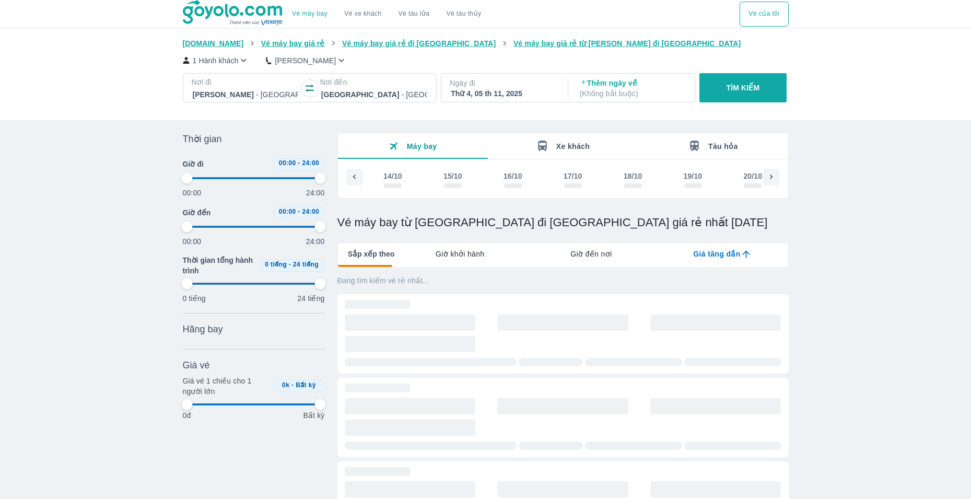
scroll to position [0, 1063]
type input "97.9166666666667"
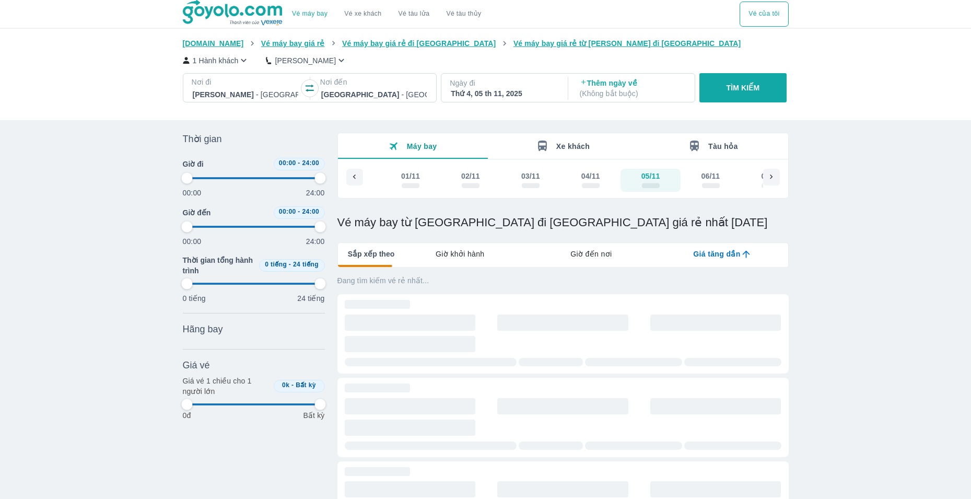
type input "97.9166666666667"
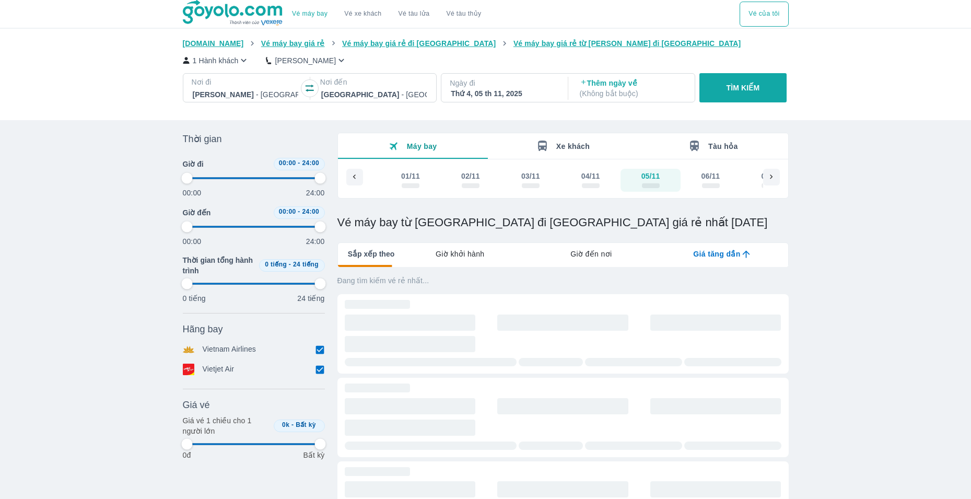
type input "97.9166666666667"
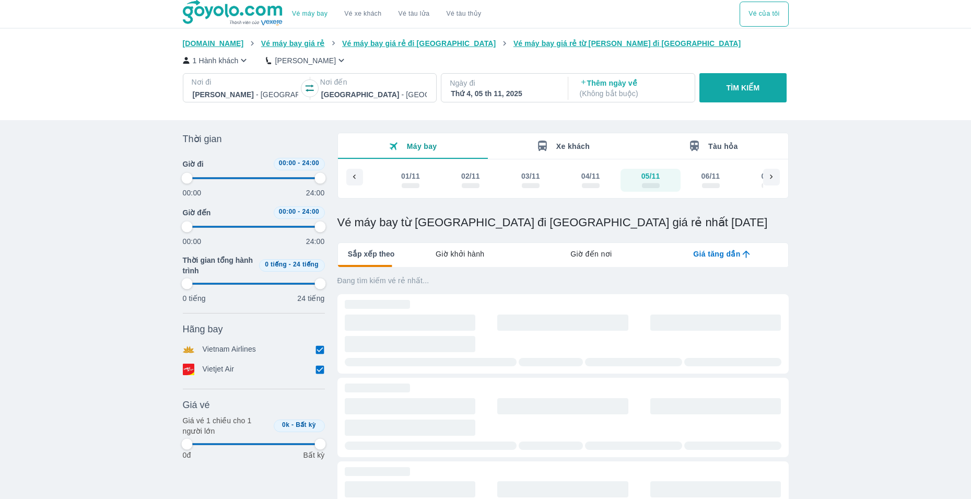
type input "97.9166666666667"
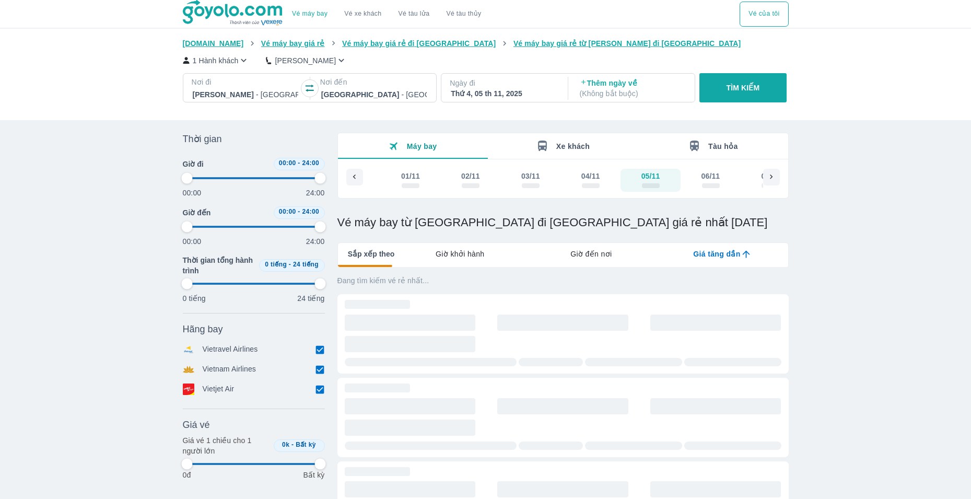
type input "97.9166666666667"
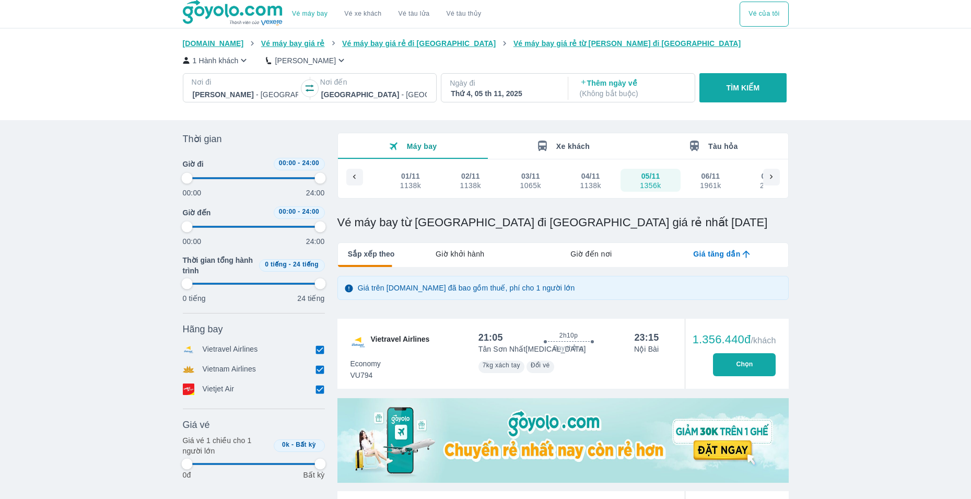
type input "97.9166666666667"
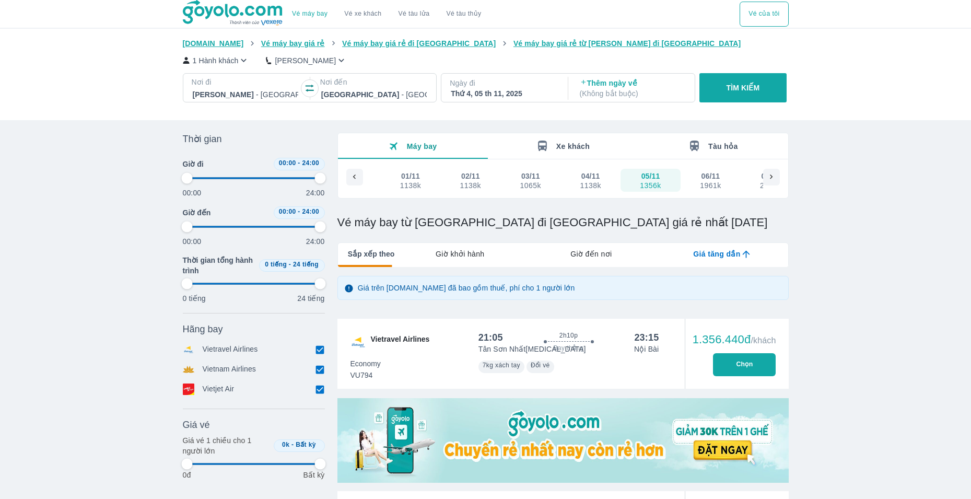
type input "97.9166666666667"
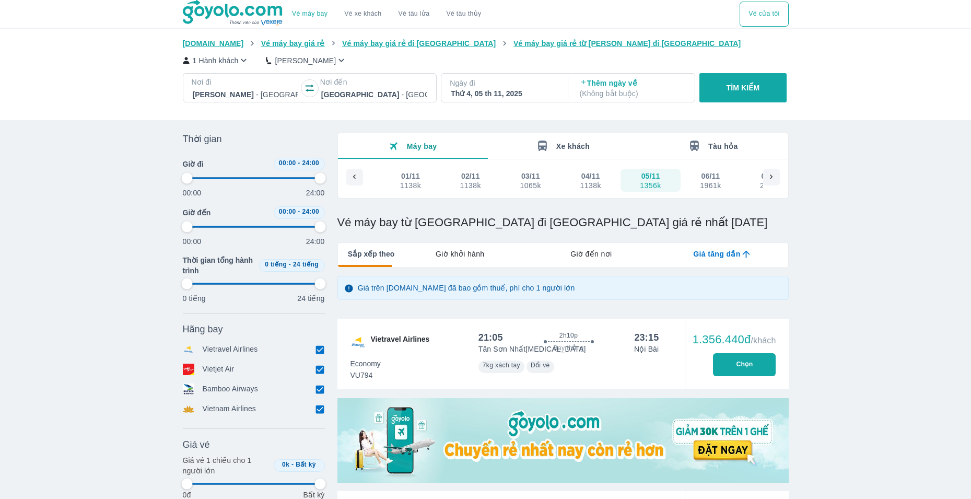
type input "97.9166666666667"
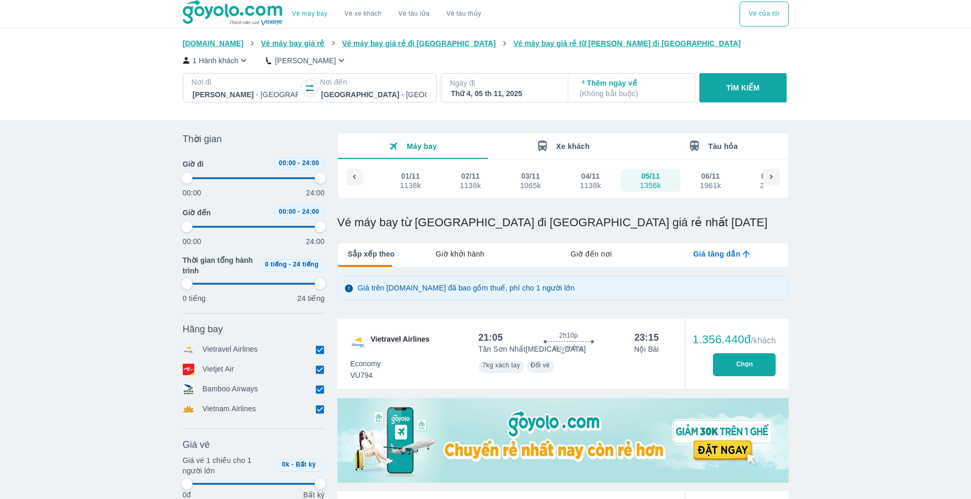
type input "97.9166666666667"
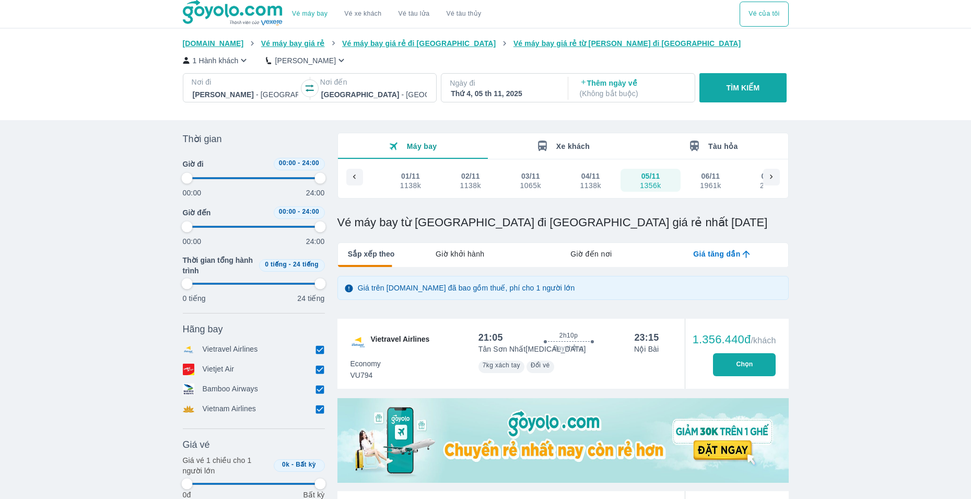
type input "97.9166666666667"
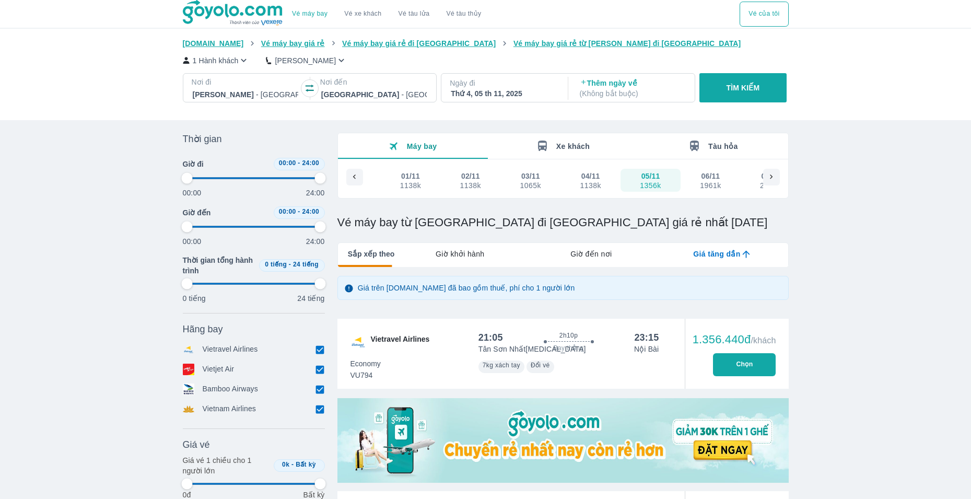
type input "97.9166666666667"
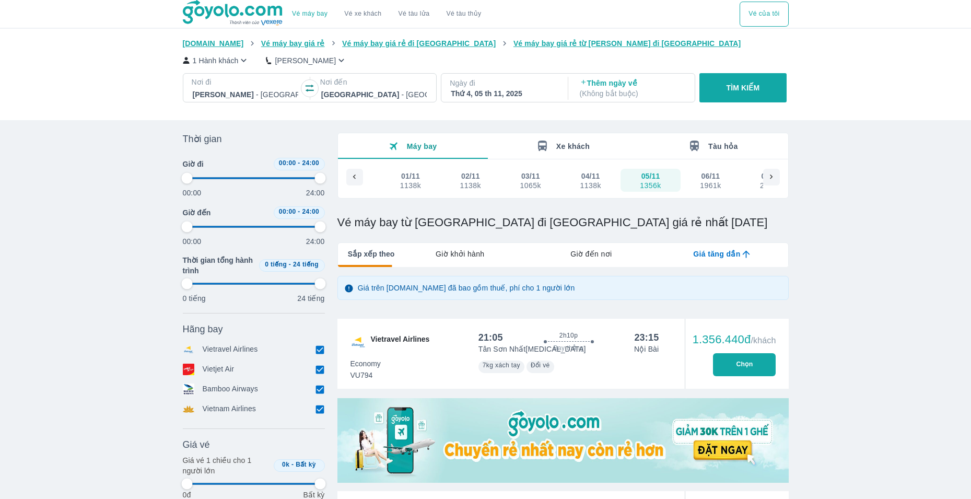
type input "97.9166666666667"
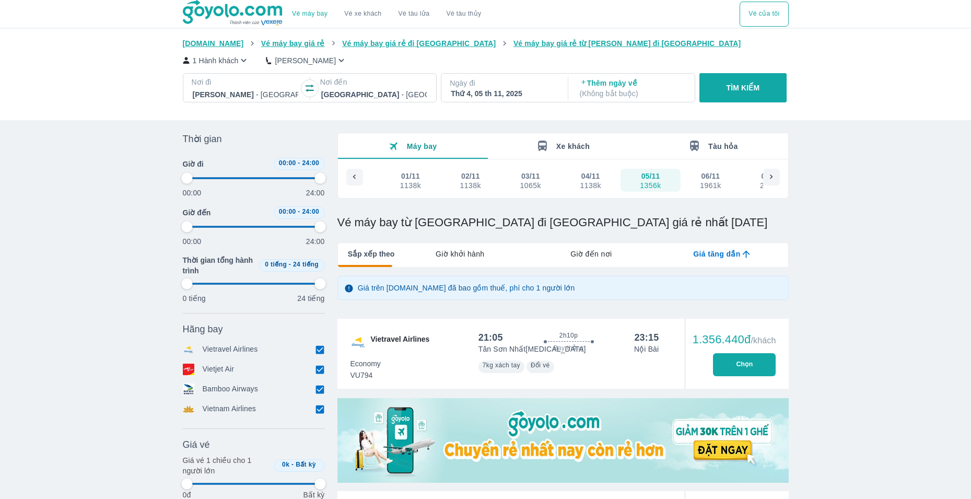
type input "97.9166666666667"
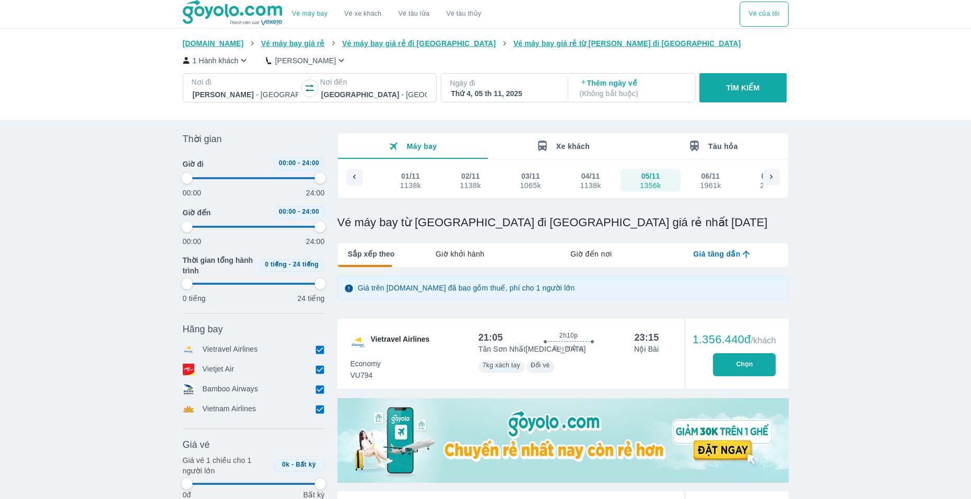
type input "97.9166666666667"
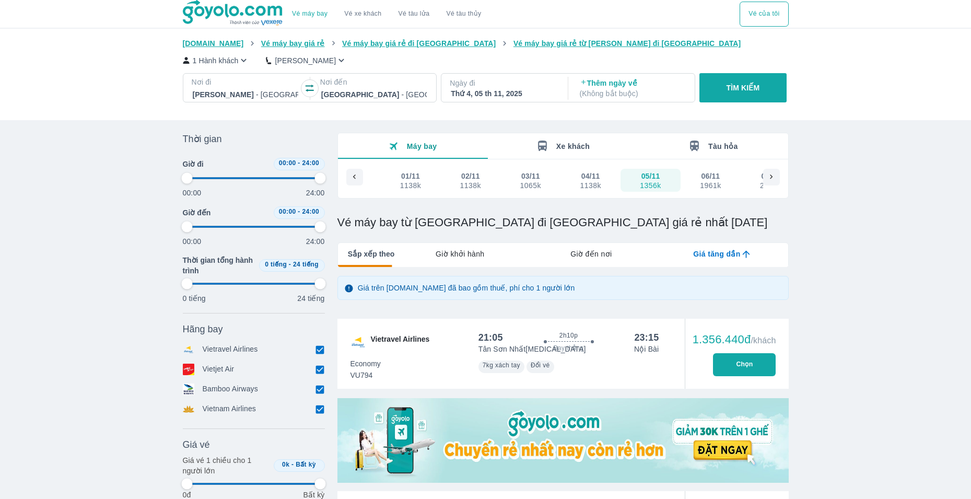
type input "97.9166666666667"
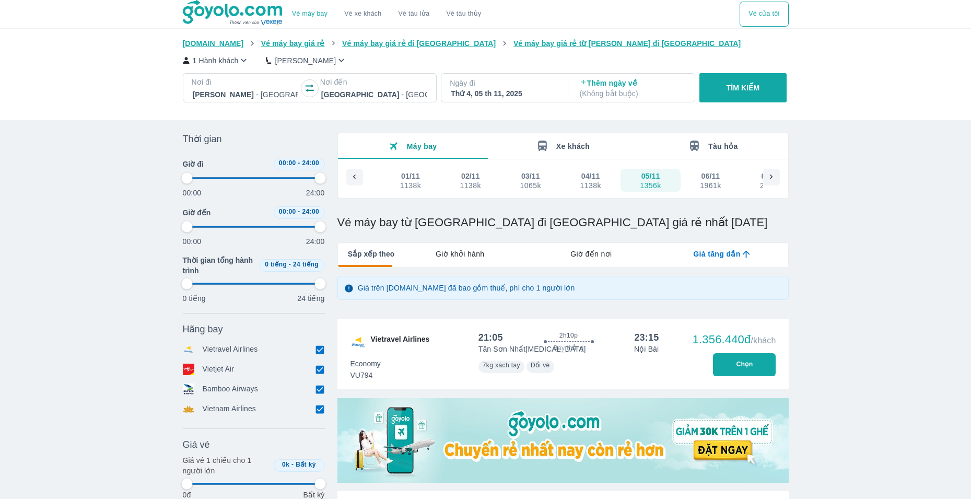
type input "97.9166666666667"
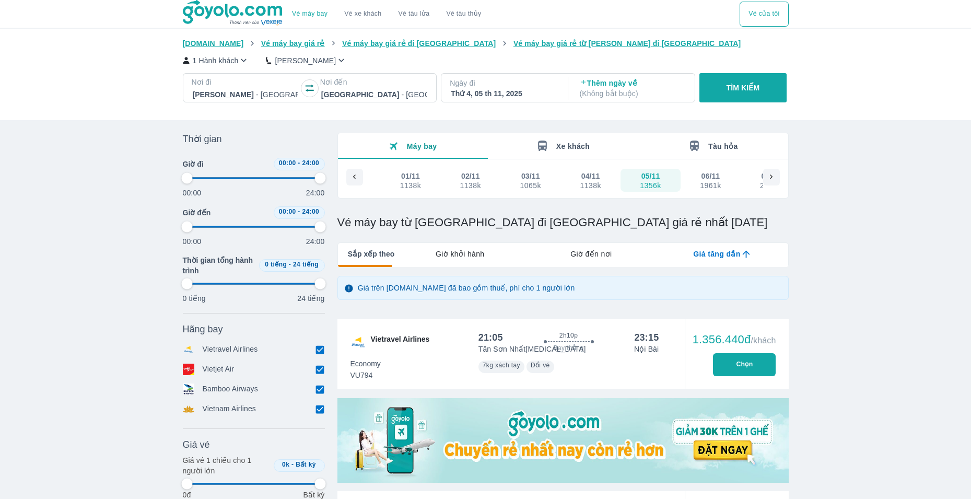
type input "97.9166666666667"
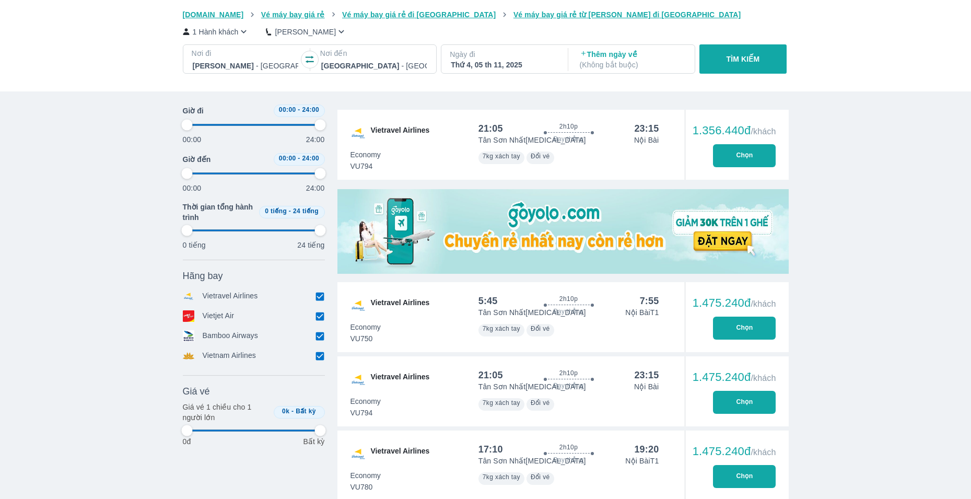
type input "97.9166666666667"
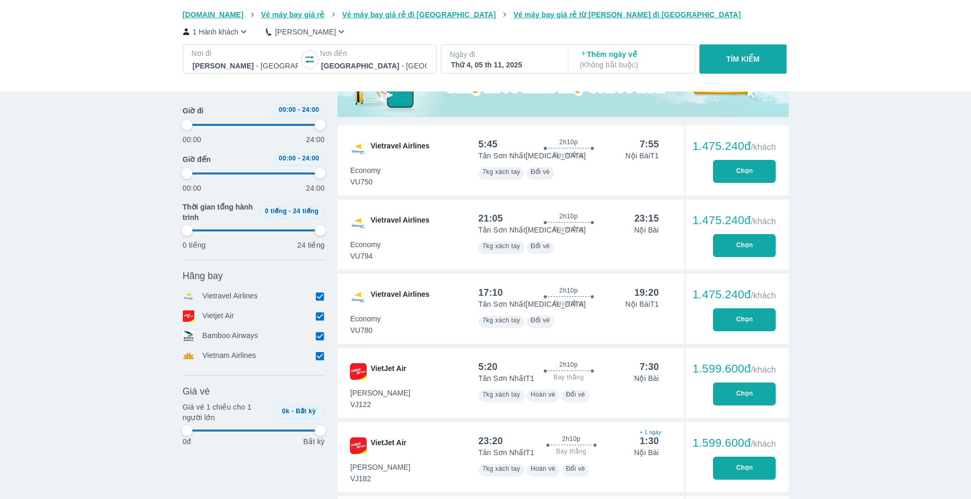
type input "97.9166666666667"
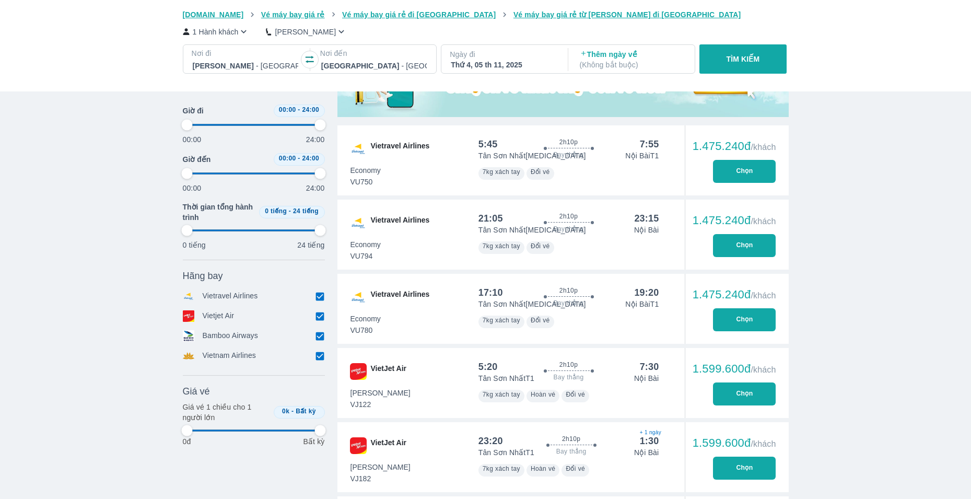
type input "97.9166666666667"
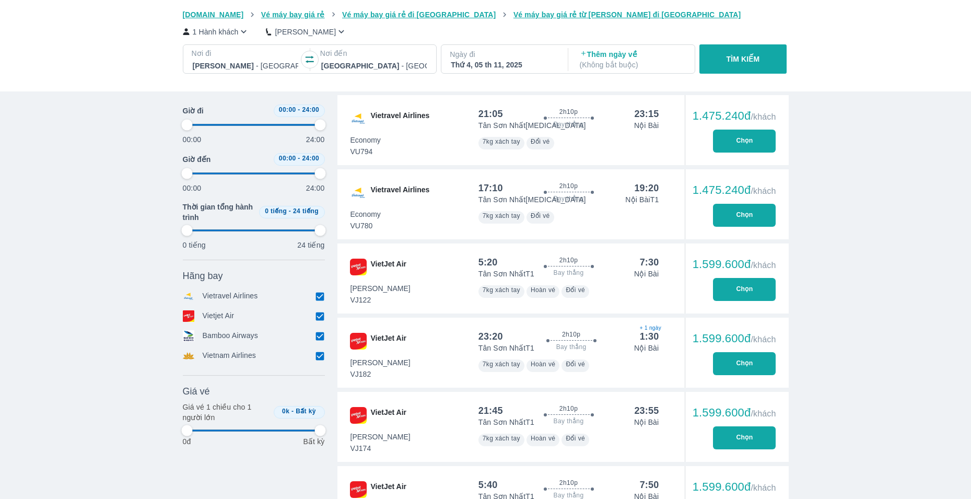
scroll to position [575, 0]
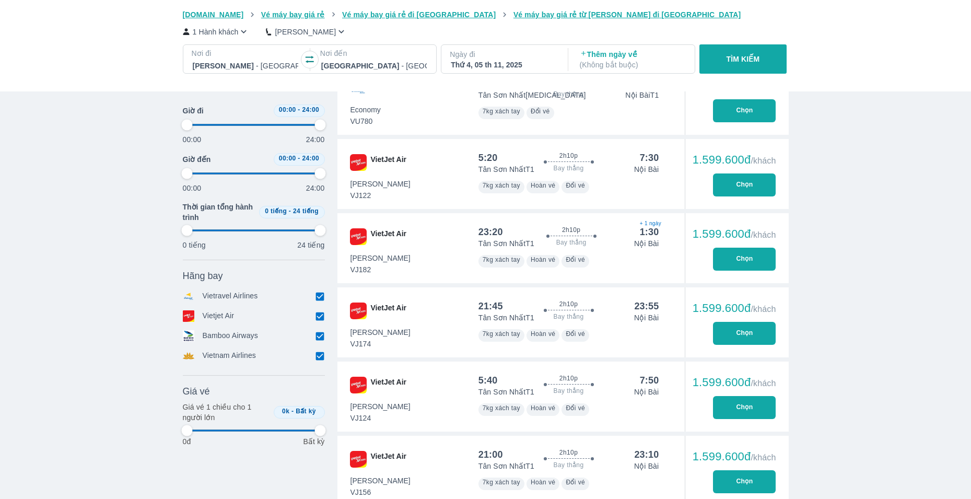
type input "97.9166666666667"
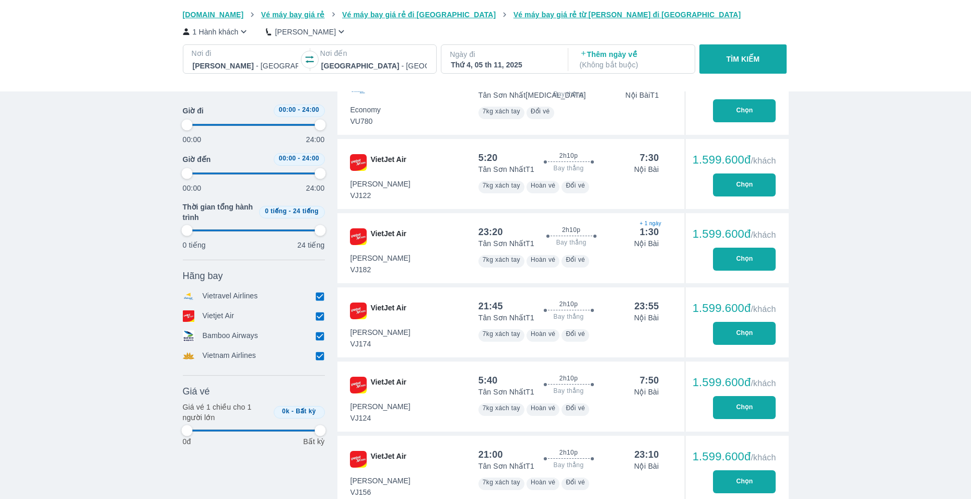
type input "97.9166666666667"
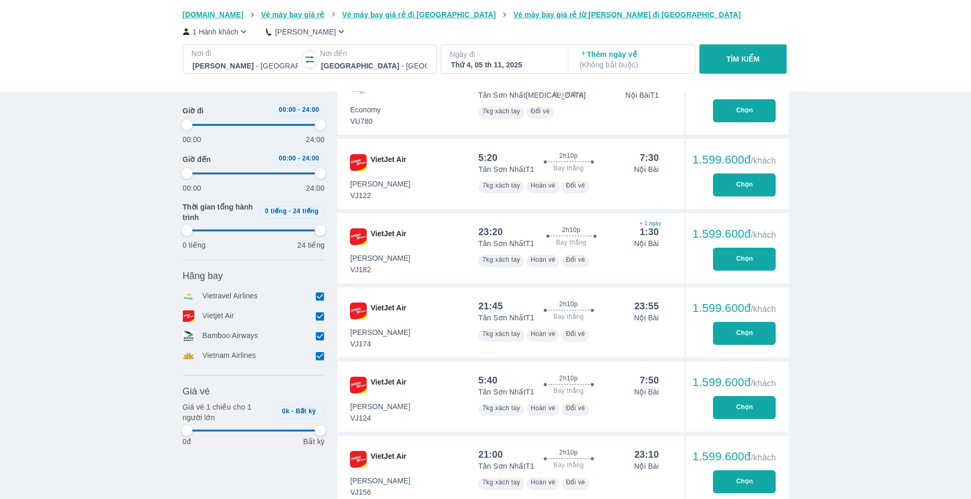
type input "97.9166666666667"
click at [318, 337] on input "checkbox" at bounding box center [320, 335] width 9 height 9
checkbox input "false"
type input "97.9166666666667"
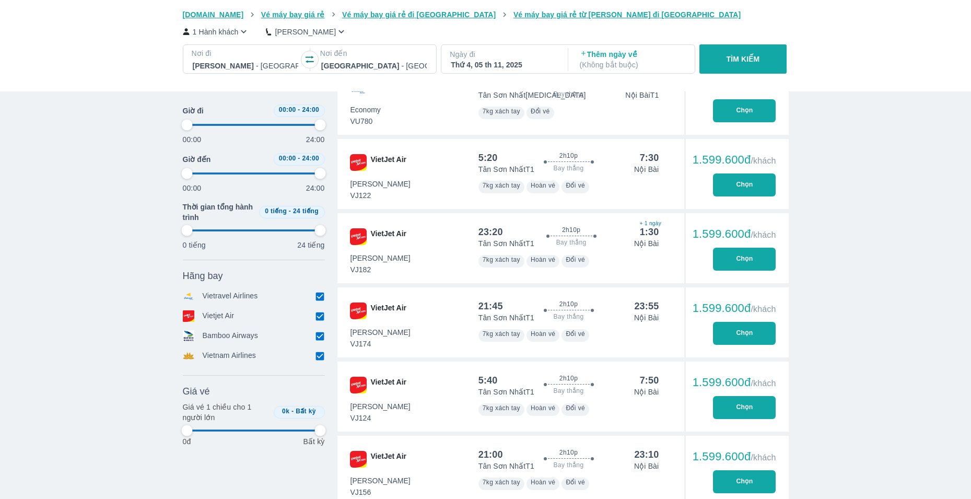
type input "97.9166666666667"
click at [318, 358] on input "checkbox" at bounding box center [320, 359] width 9 height 9
checkbox input "false"
type input "97.9166666666667"
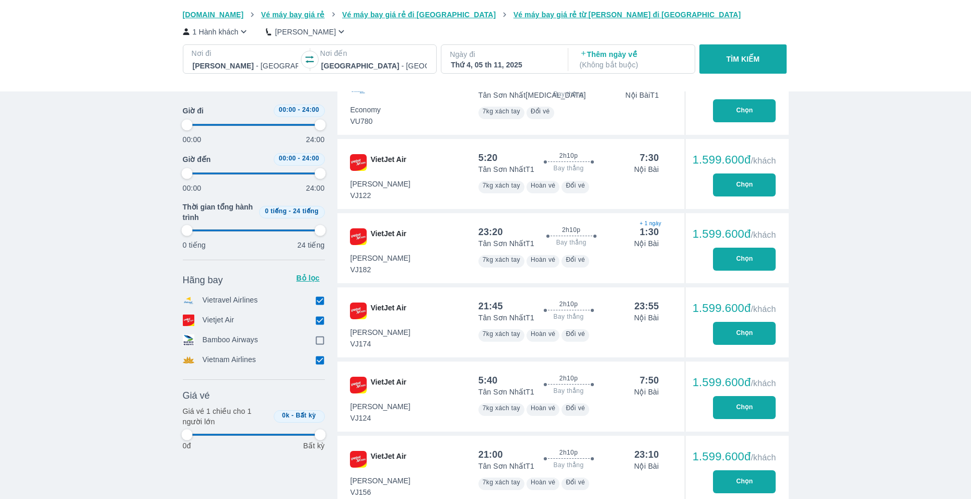
type input "97.9166666666667"
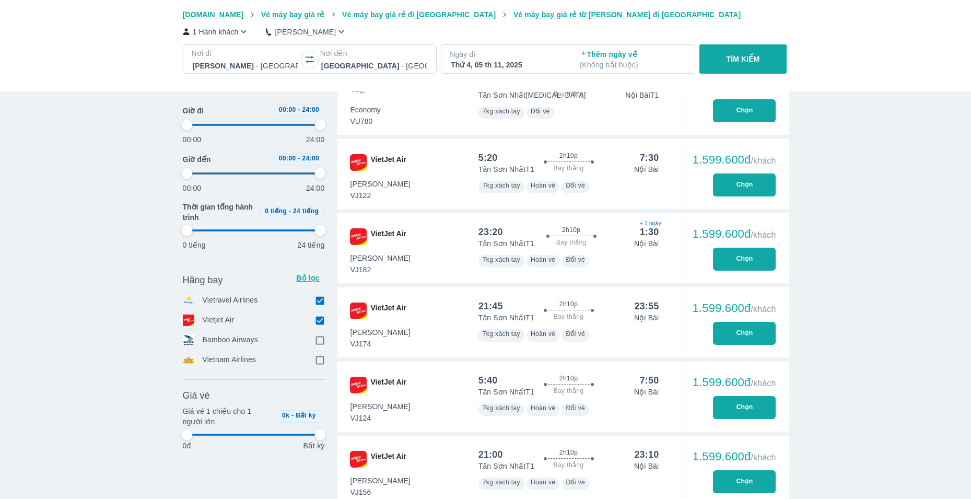
type input "97.9166666666667"
checkbox input "true"
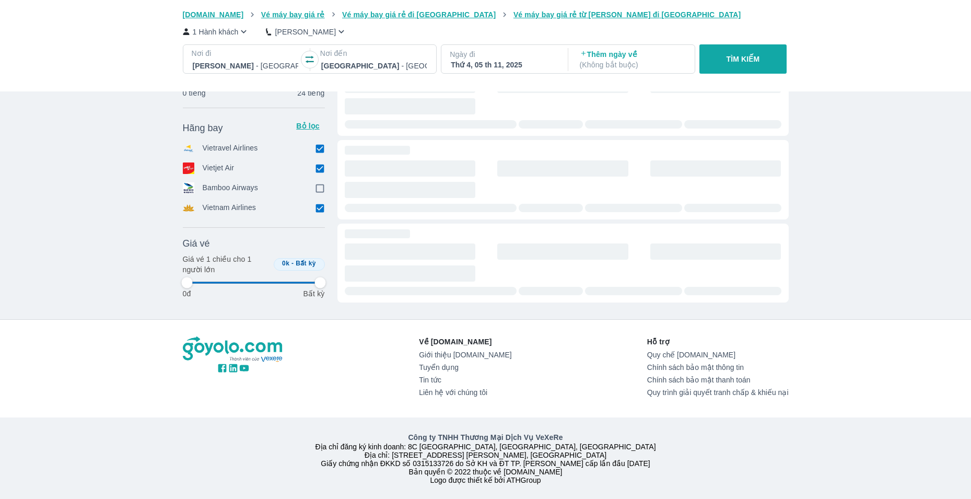
type input "97.9166666666667"
click at [322, 302] on div "Thời gian Bỏ lọc Giờ đi 00:00 - 24:00 00:00 24:00 Giờ đến 00:00 - 24:00 00:00 2…" at bounding box center [486, 107] width 606 height 424
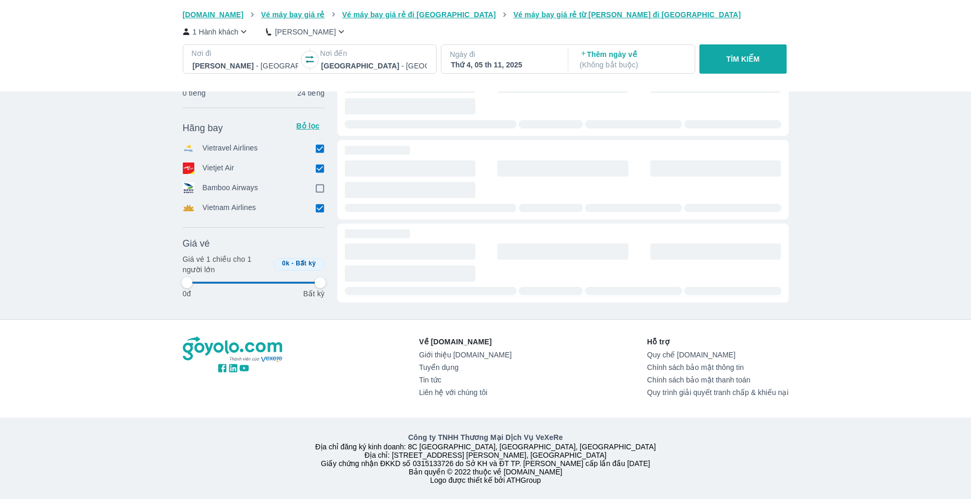
type input "97.9166666666667"
checkbox input "false"
type input "97.9166666666667"
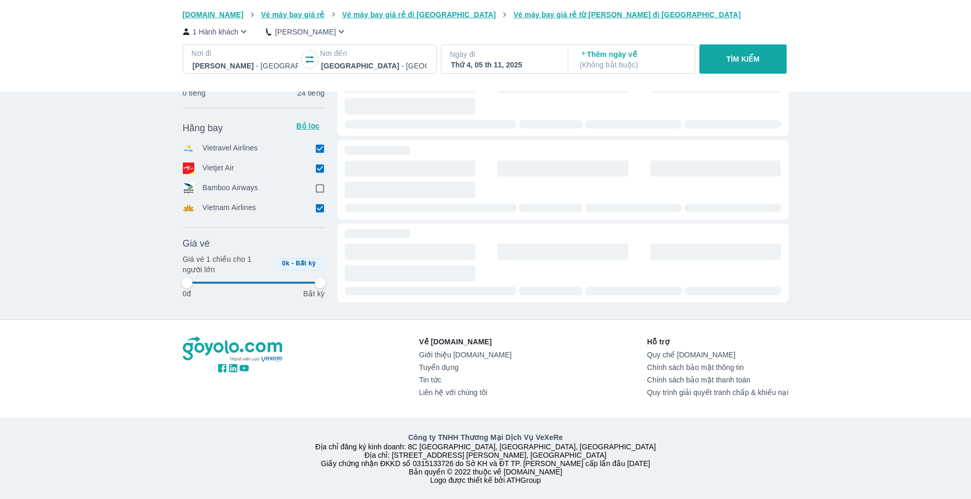
type input "97.9166666666667"
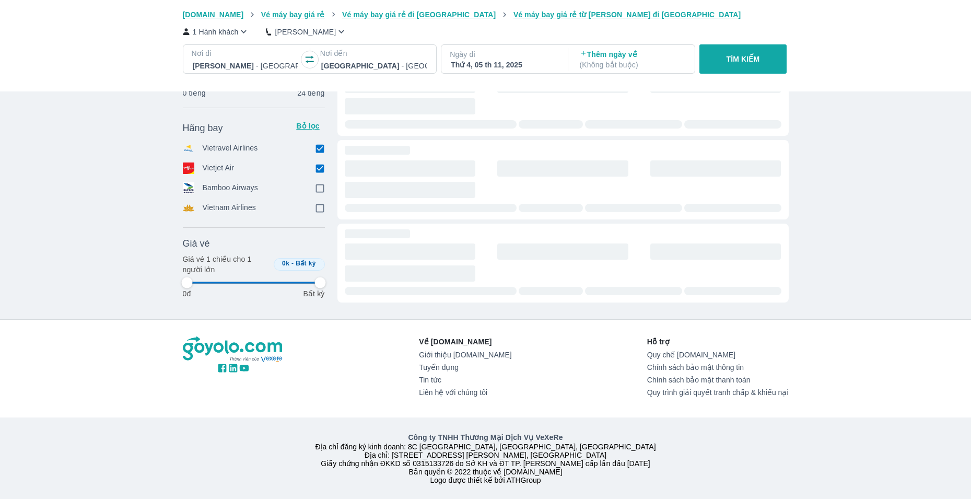
type input "97.9166666666667"
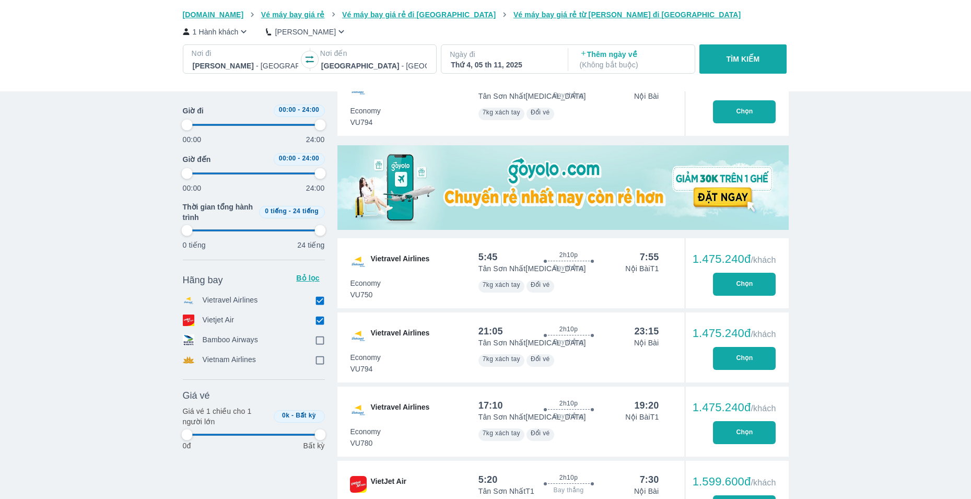
type input "97.9166666666667"
click at [319, 305] on input "checkbox" at bounding box center [320, 300] width 9 height 9
checkbox input "false"
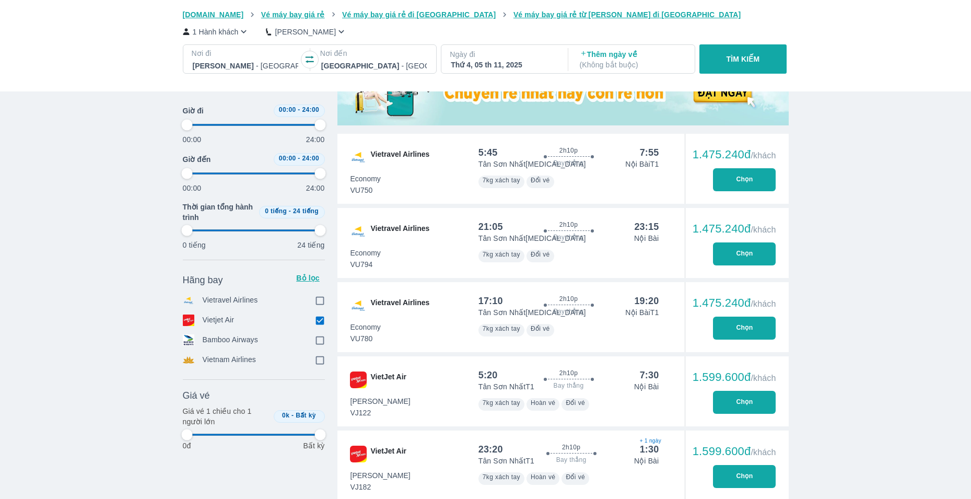
type input "97.9166666666667"
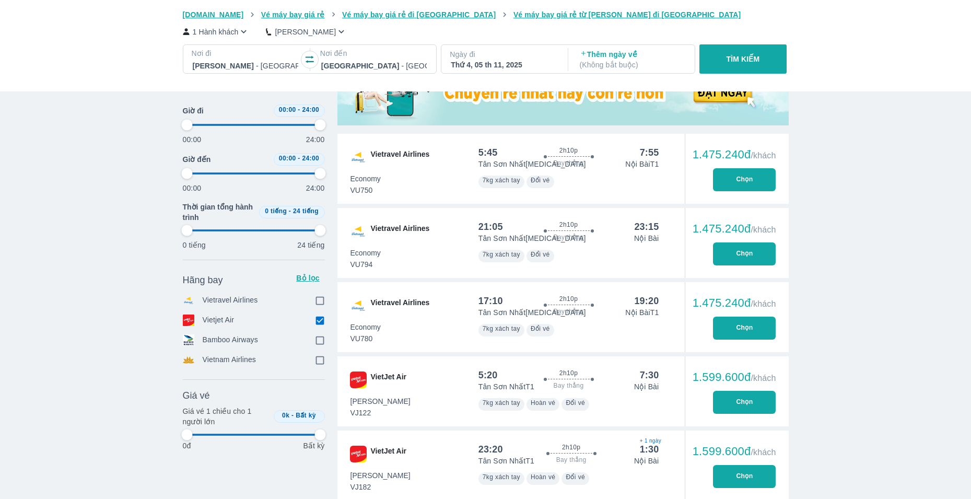
type input "97.9166666666667"
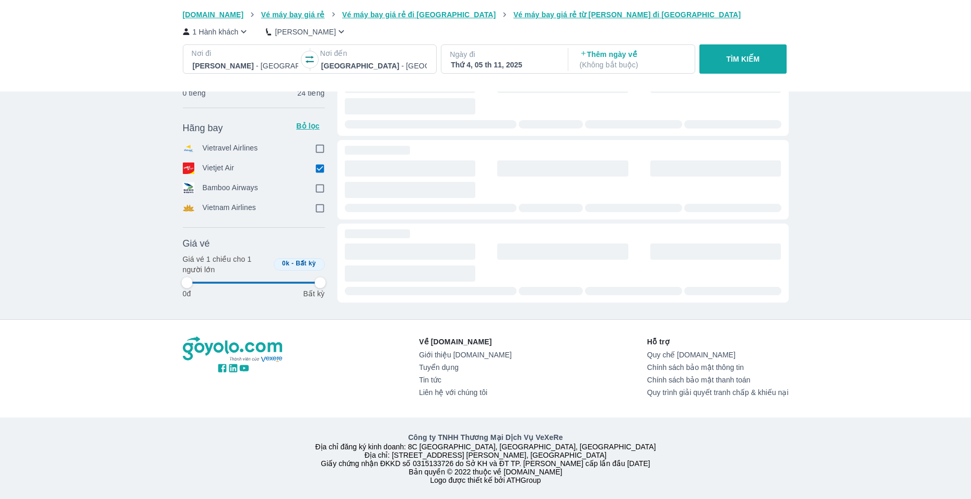
type input "97.9166666666667"
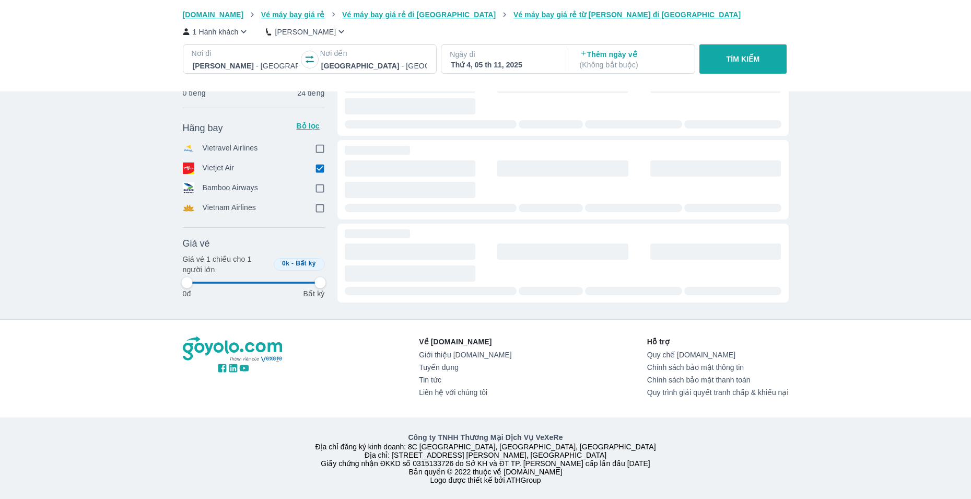
type input "97.9166666666667"
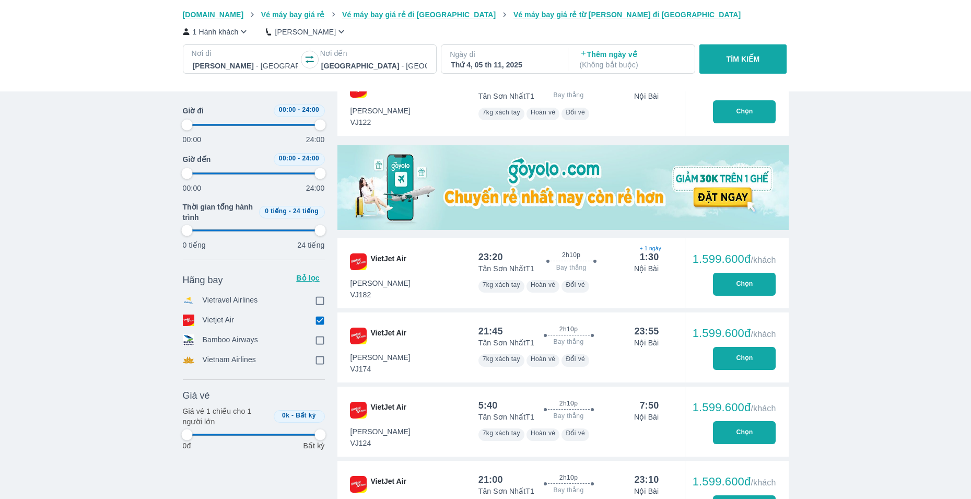
type input "97.9166666666667"
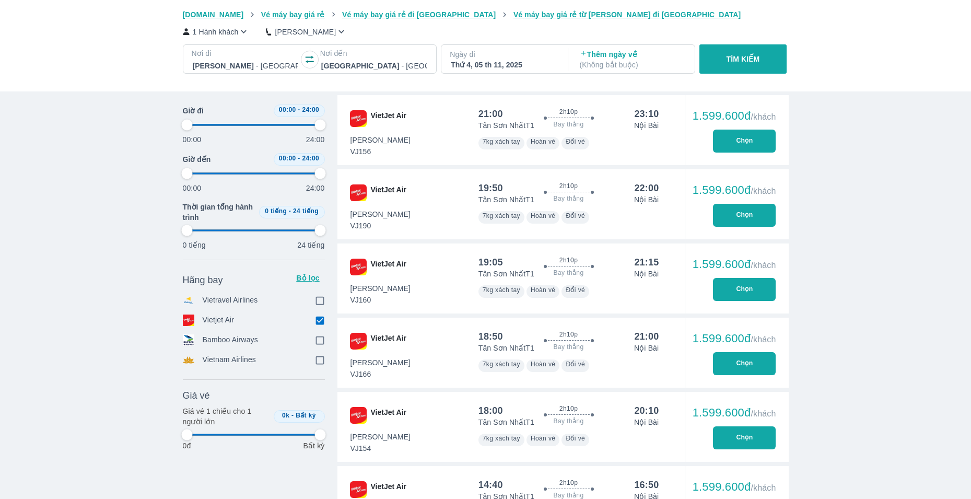
type input "97.9166666666667"
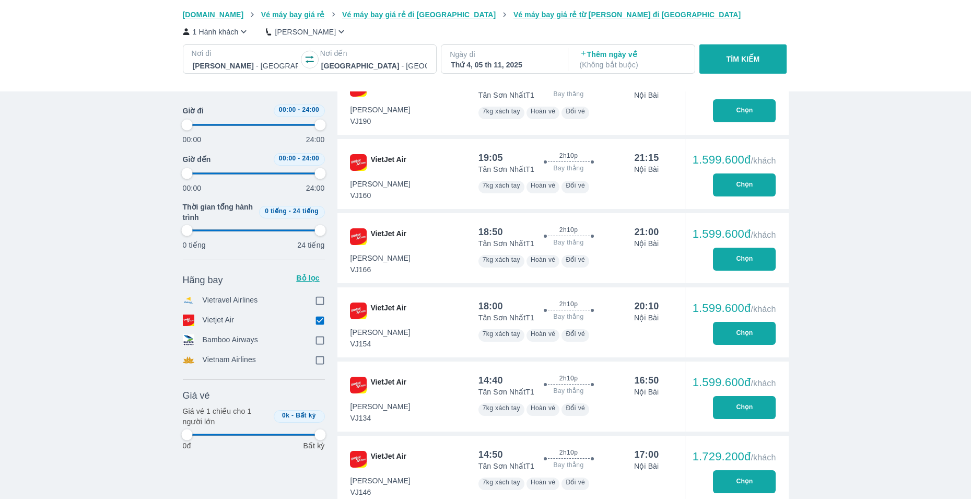
type input "97.9166666666667"
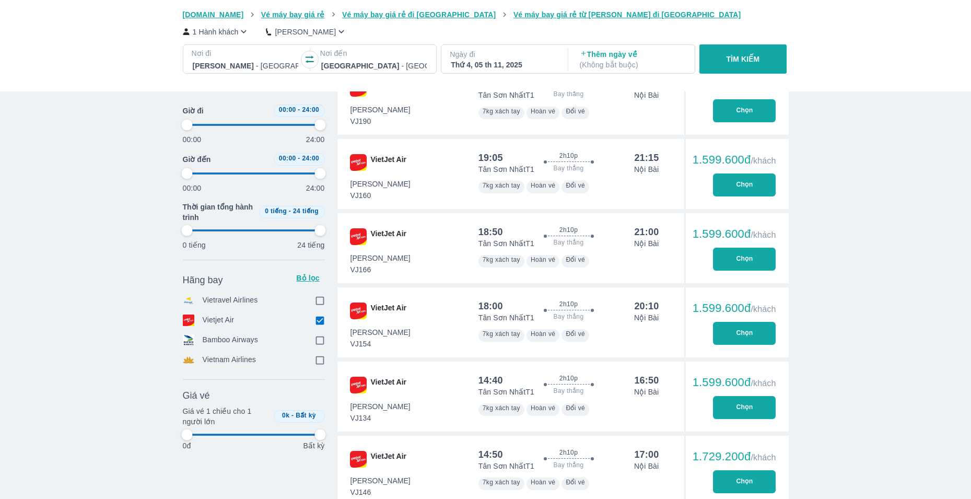
type input "97.9166666666667"
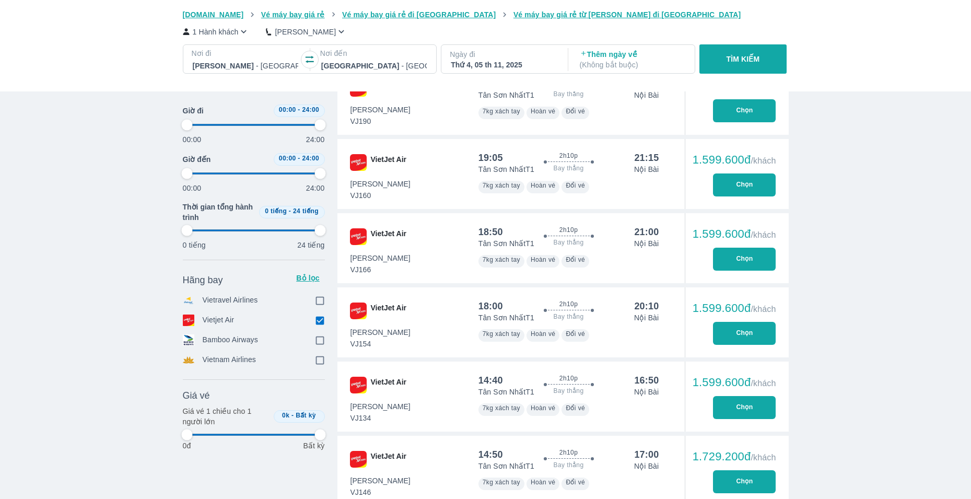
type input "97.9166666666667"
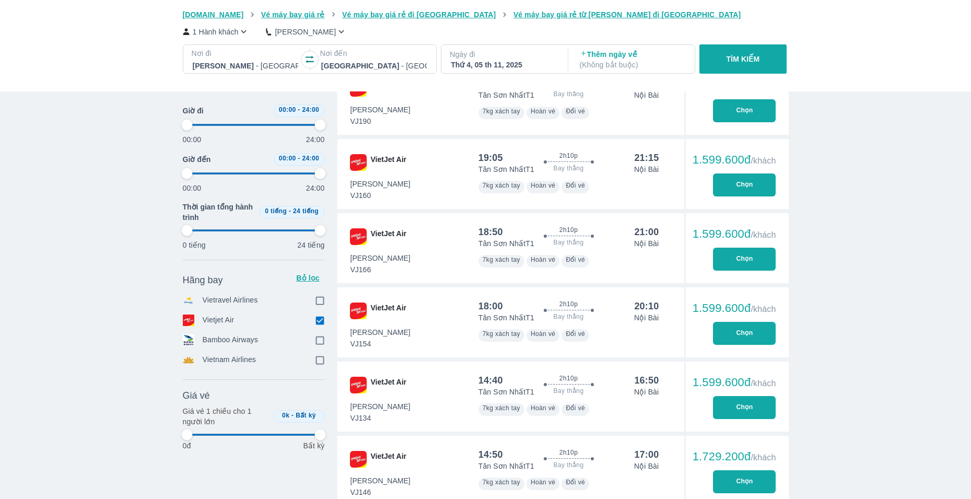
type input "97.9166666666667"
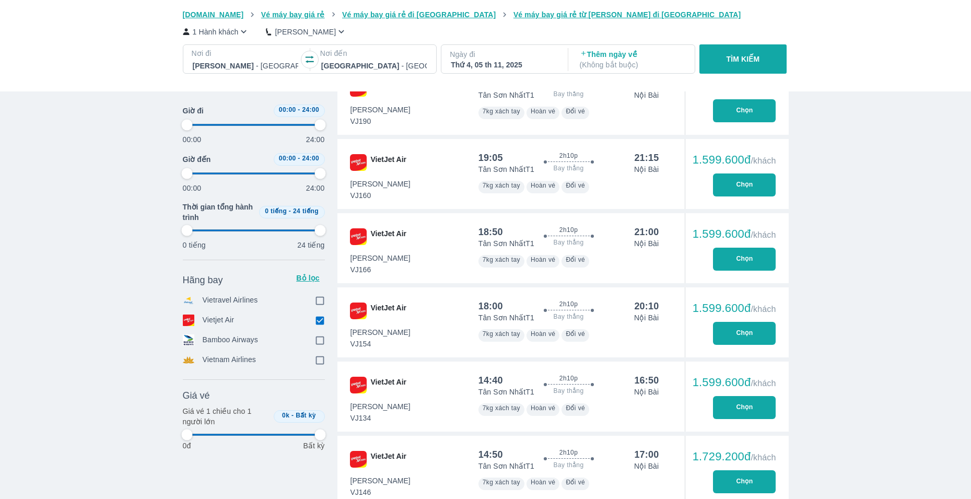
type input "97.9166666666667"
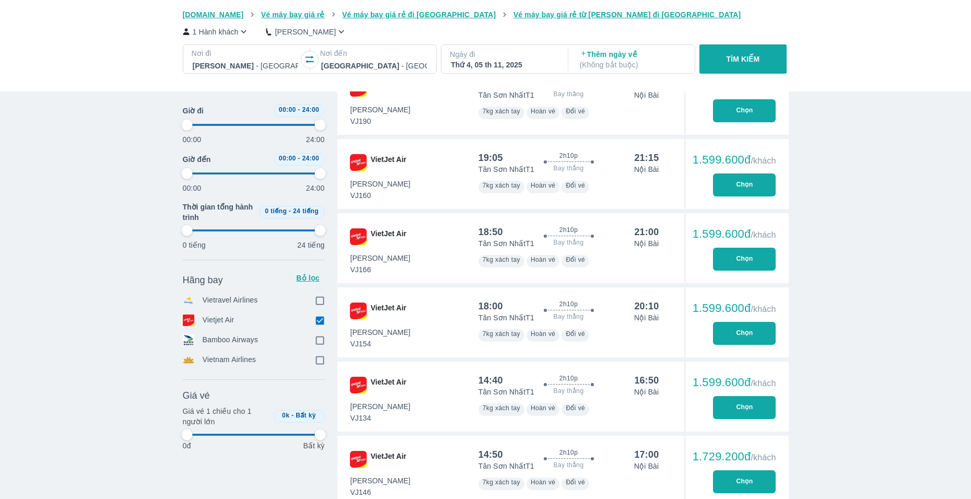
type input "97.9166666666667"
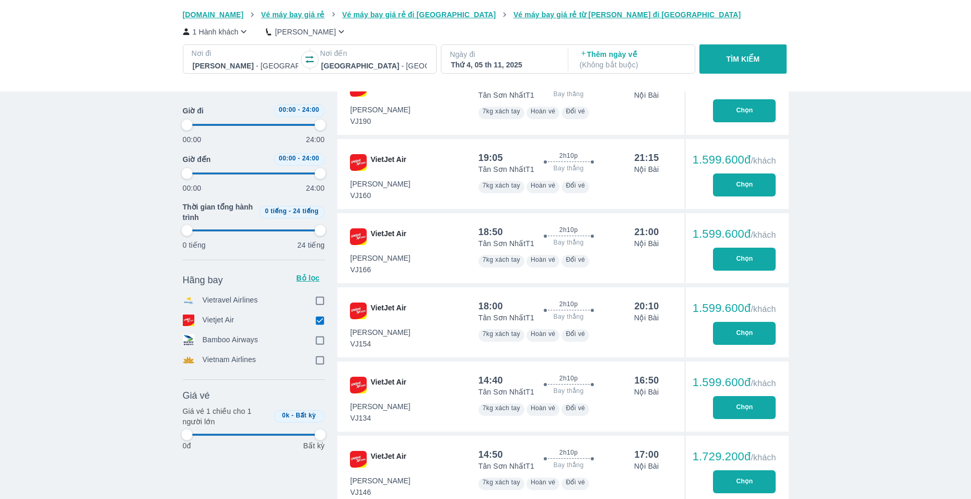
type input "97.9166666666667"
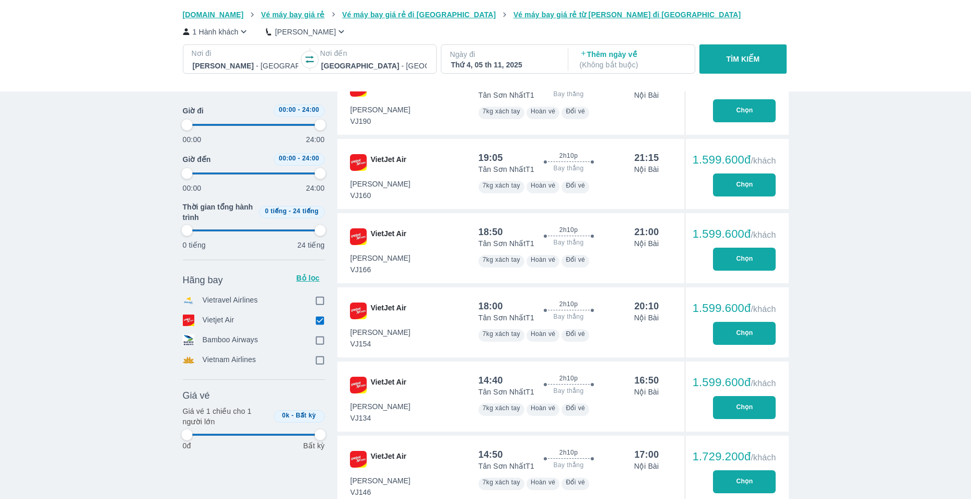
type input "97.9166666666667"
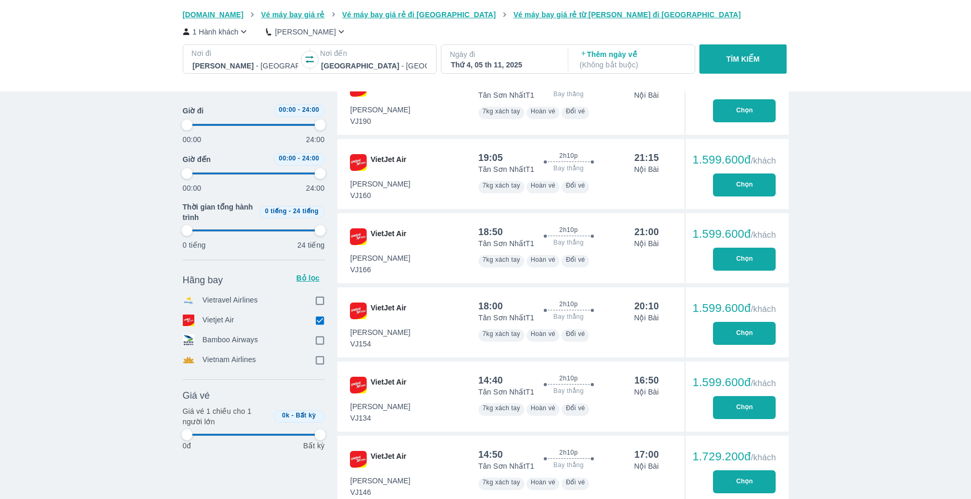
type input "97.9166666666667"
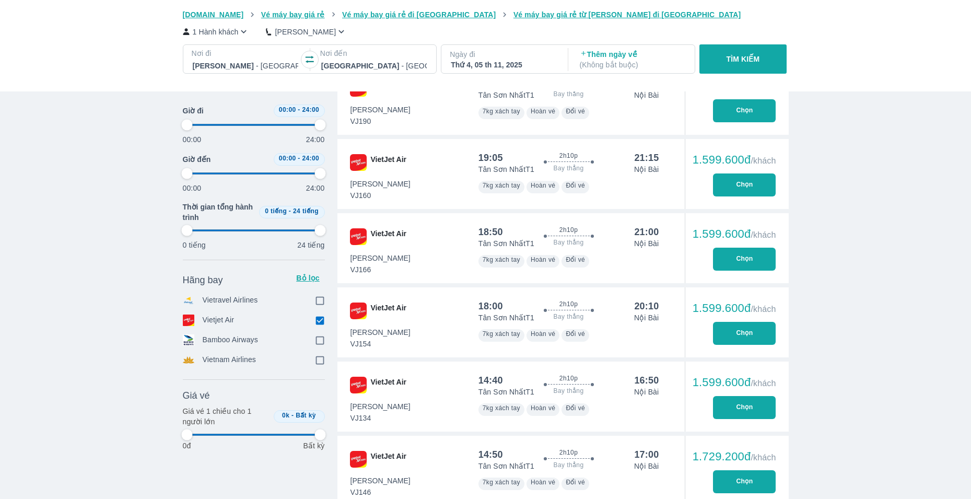
type input "97.9166666666667"
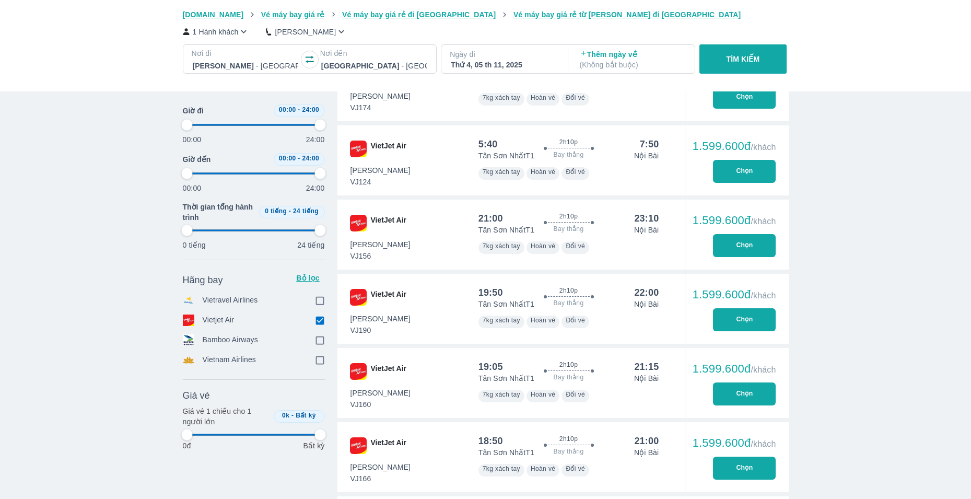
click at [310, 60] on icon "button" at bounding box center [310, 59] width 10 height 10
click at [264, 67] on div at bounding box center [246, 66] width 106 height 13
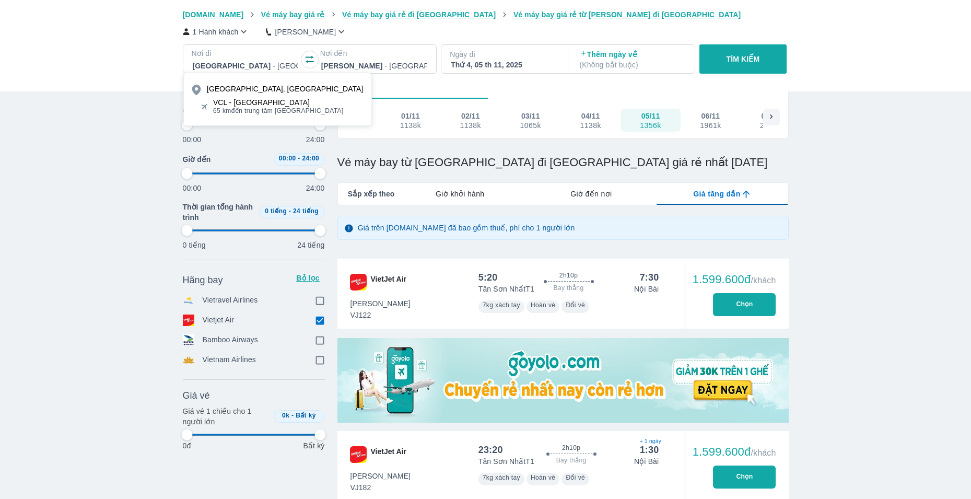
click at [267, 101] on div "VCL - [GEOGRAPHIC_DATA]" at bounding box center [278, 102] width 131 height 8
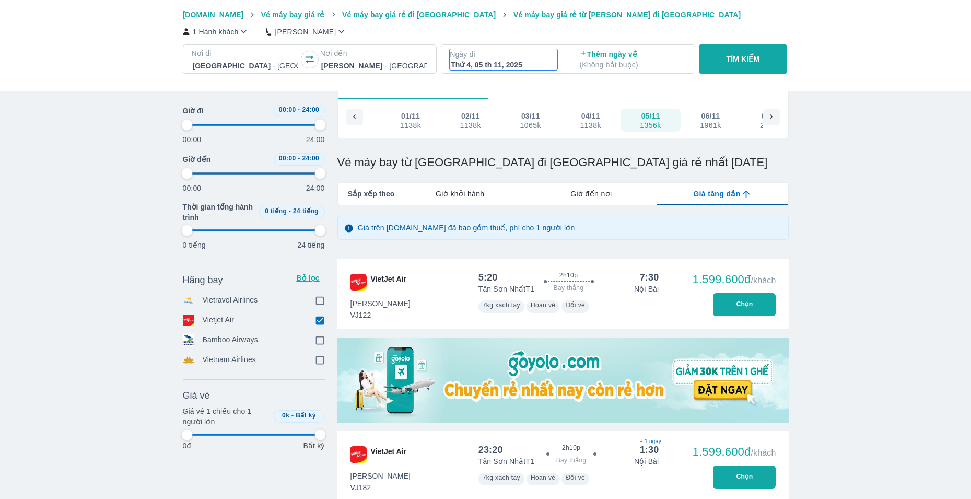
click at [481, 65] on div "Thứ 4, 05 th 11, 2025" at bounding box center [504, 65] width 106 height 10
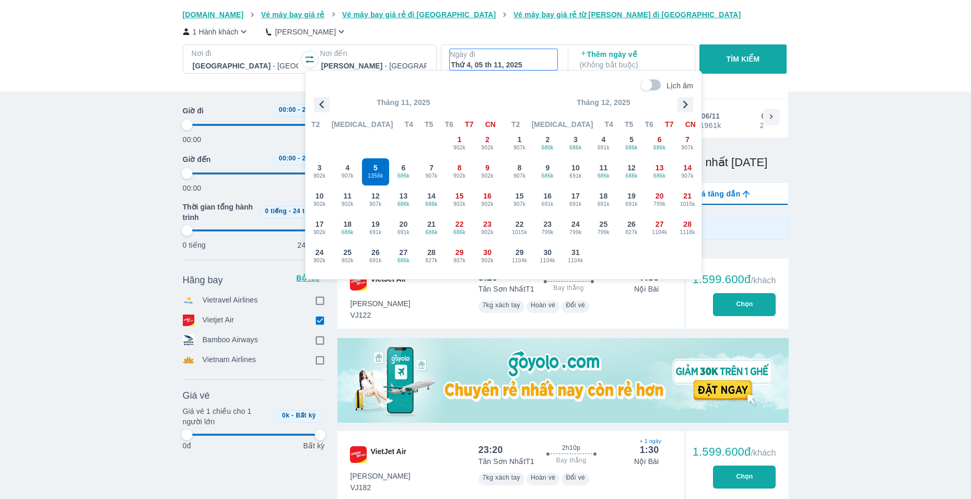
click at [326, 105] on icon "button" at bounding box center [322, 105] width 16 height 16
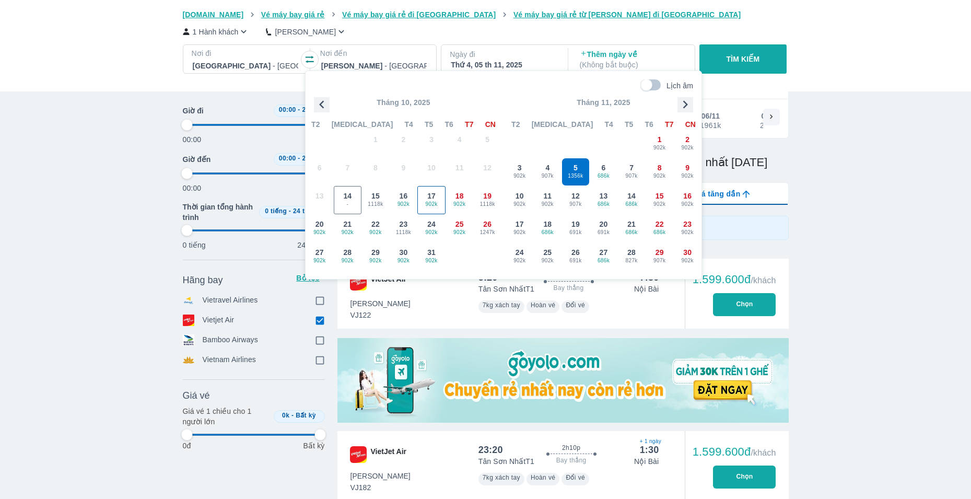
click at [440, 201] on span "902k" at bounding box center [431, 204] width 27 height 8
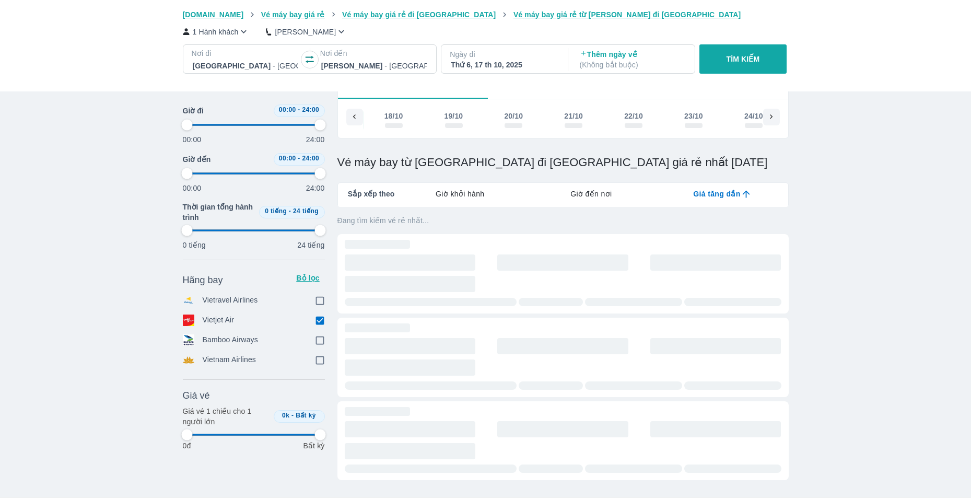
scroll to position [0, 180]
click at [754, 64] on p "TÌM KIẾM" at bounding box center [743, 59] width 33 height 10
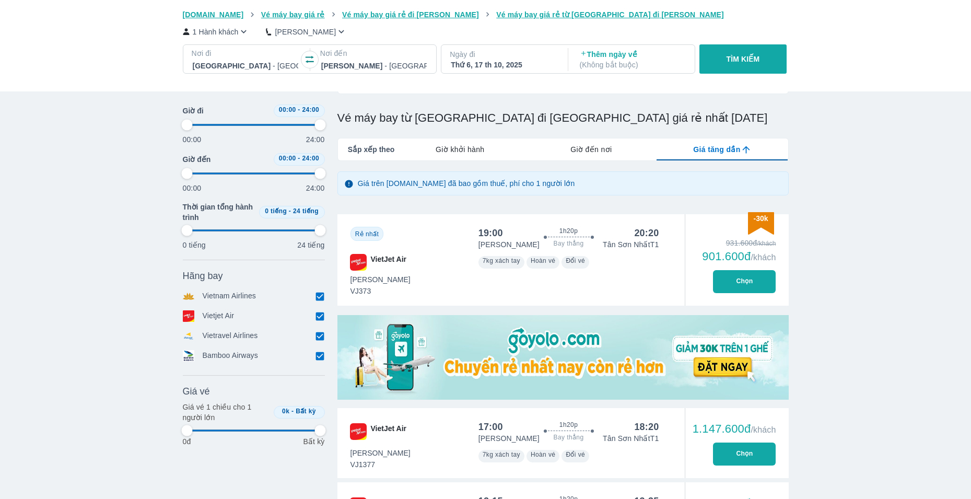
scroll to position [209, 0]
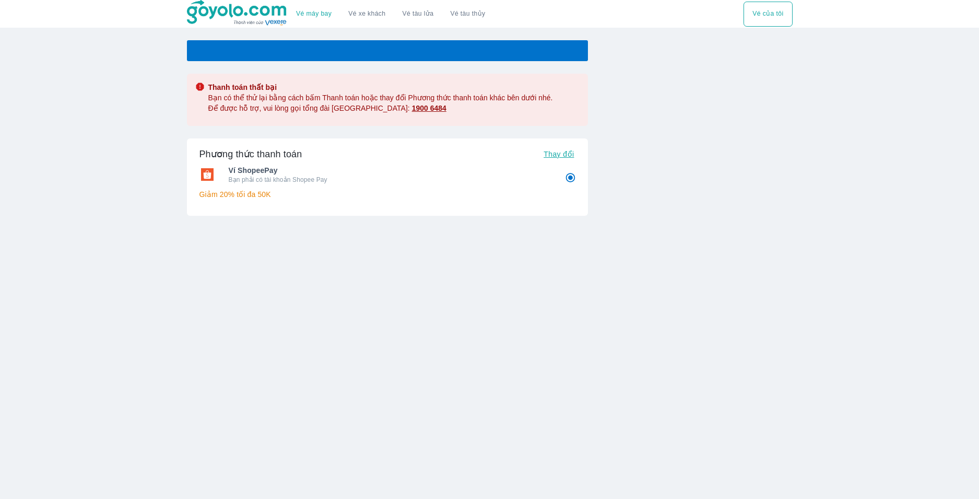
radio input "false"
